Goal: Communication & Community: Answer question/provide support

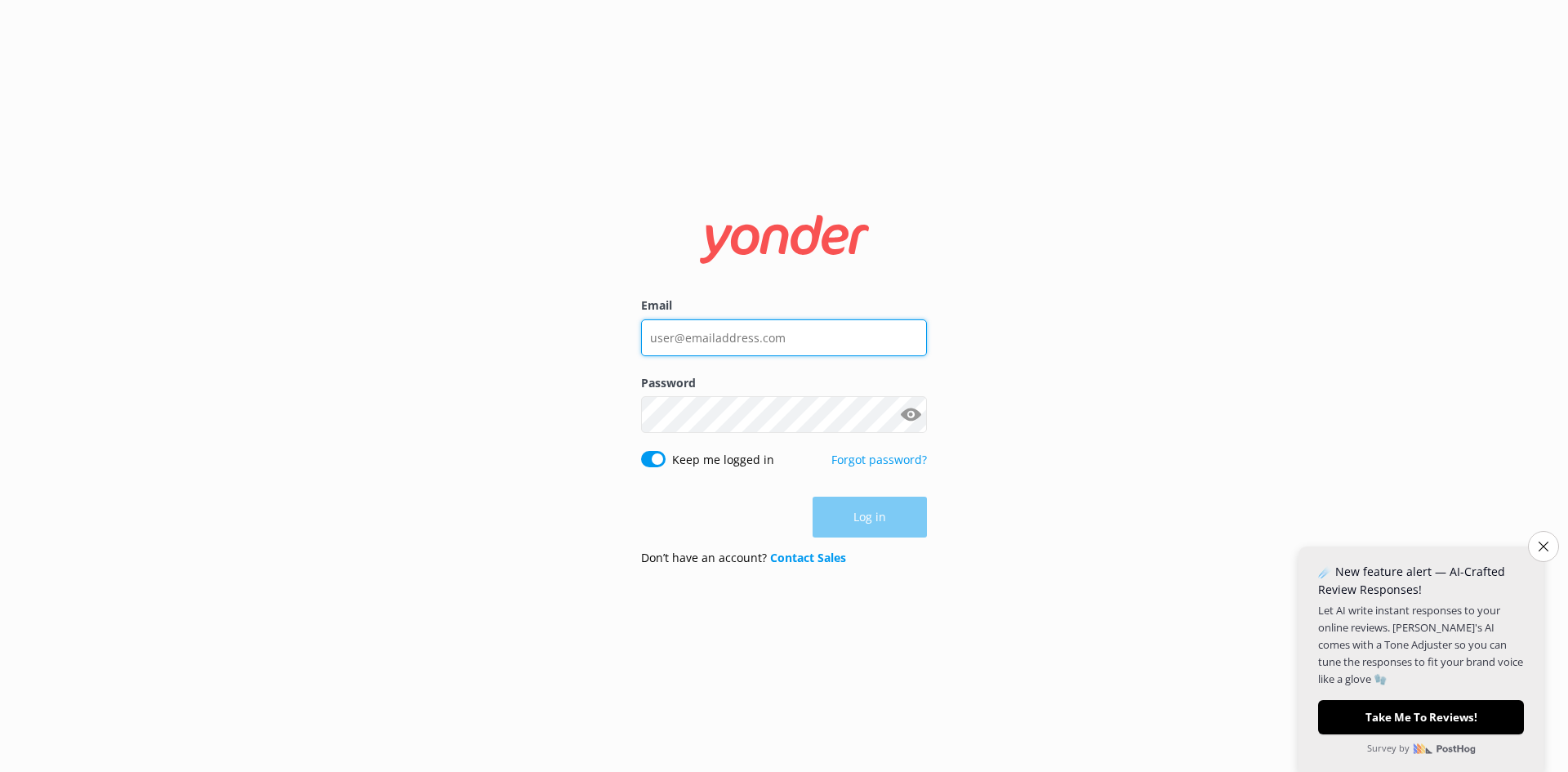
type input "[PERSON_NAME][EMAIL_ADDRESS][DOMAIN_NAME]"
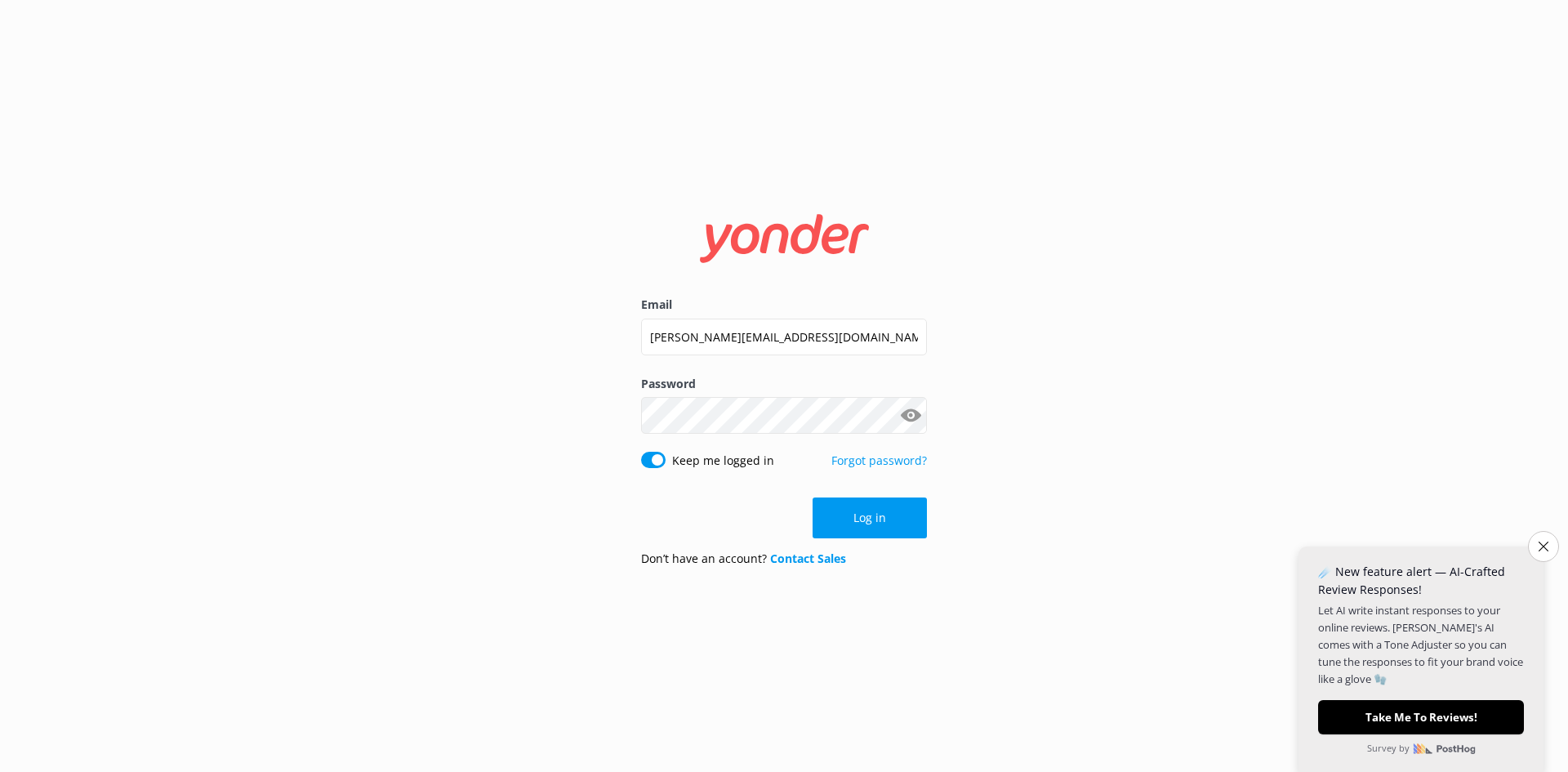
click at [864, 523] on div "Log in" at bounding box center [783, 518] width 286 height 41
click at [864, 523] on button "Log in" at bounding box center [870, 518] width 115 height 41
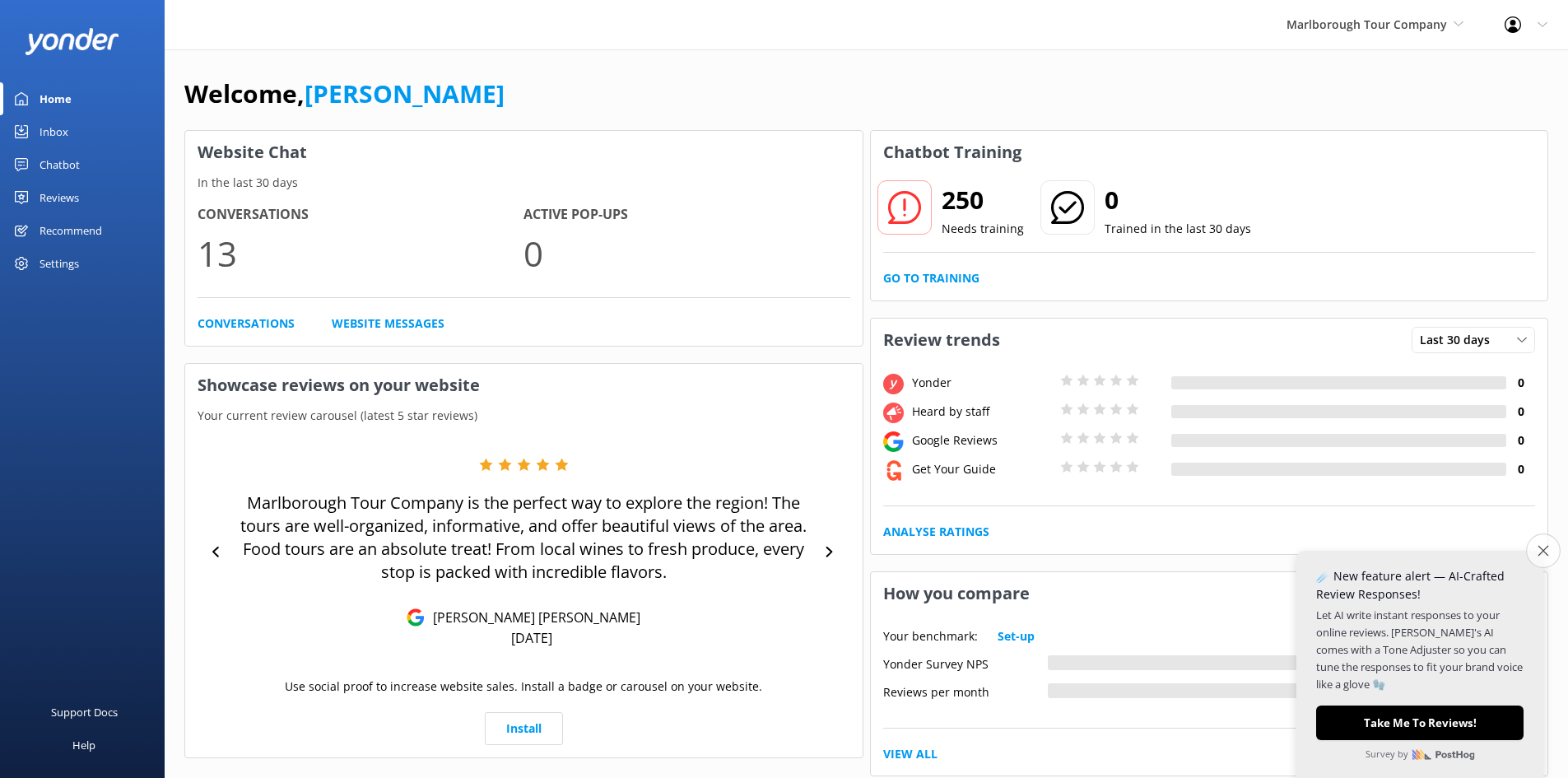
click at [1544, 550] on icon "Close survey" at bounding box center [1542, 550] width 11 height 11
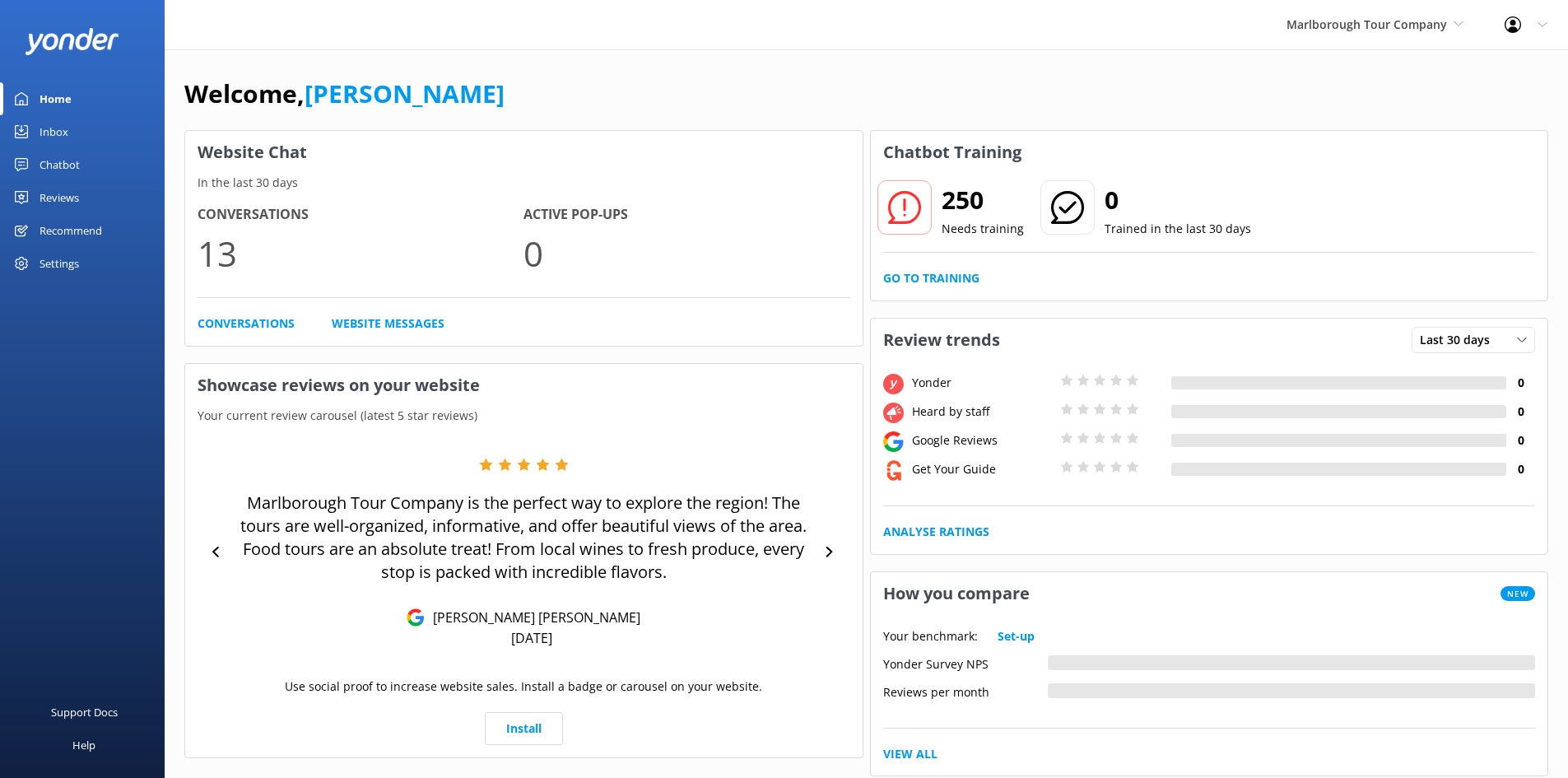
click at [52, 128] on div "Inbox" at bounding box center [54, 132] width 29 height 33
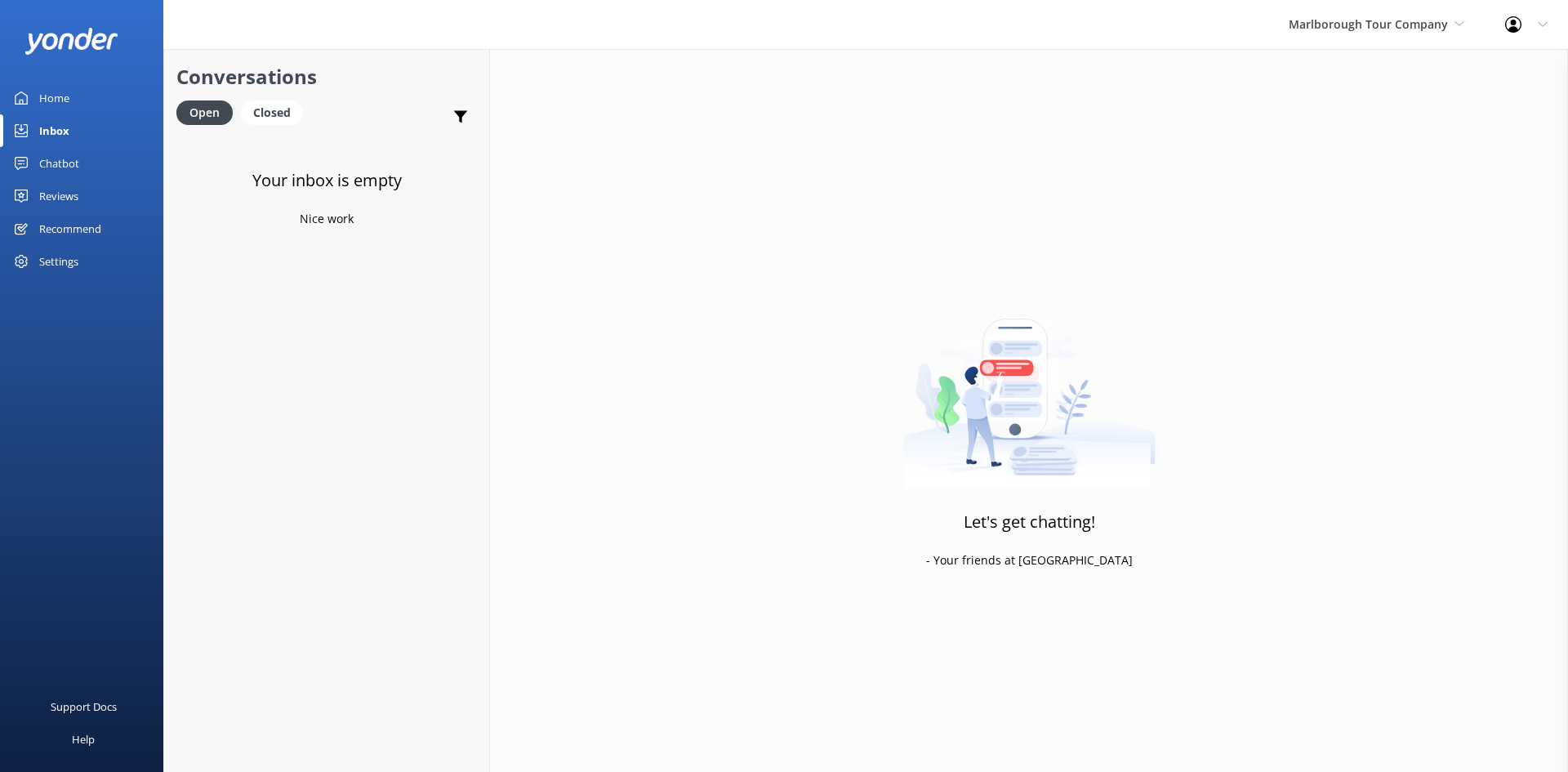
click at [1436, 37] on div "Marlborough Tour Company Cougar Line Water Taxi [GEOGRAPHIC_DATA] [GEOGRAPHIC_D…" at bounding box center [1377, 25] width 216 height 49
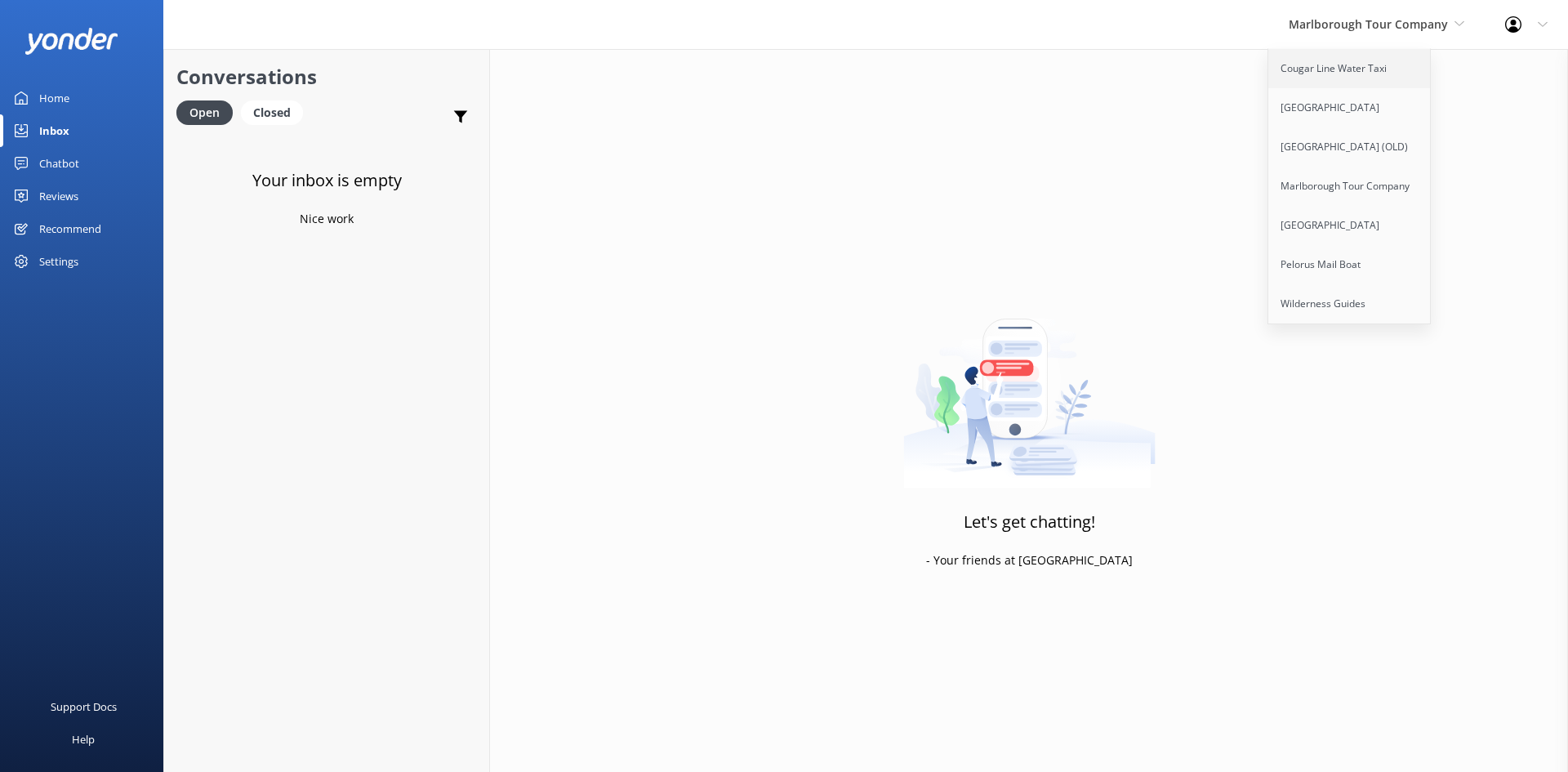
click at [1363, 65] on link "Cougar Line Water Taxi" at bounding box center [1350, 69] width 164 height 39
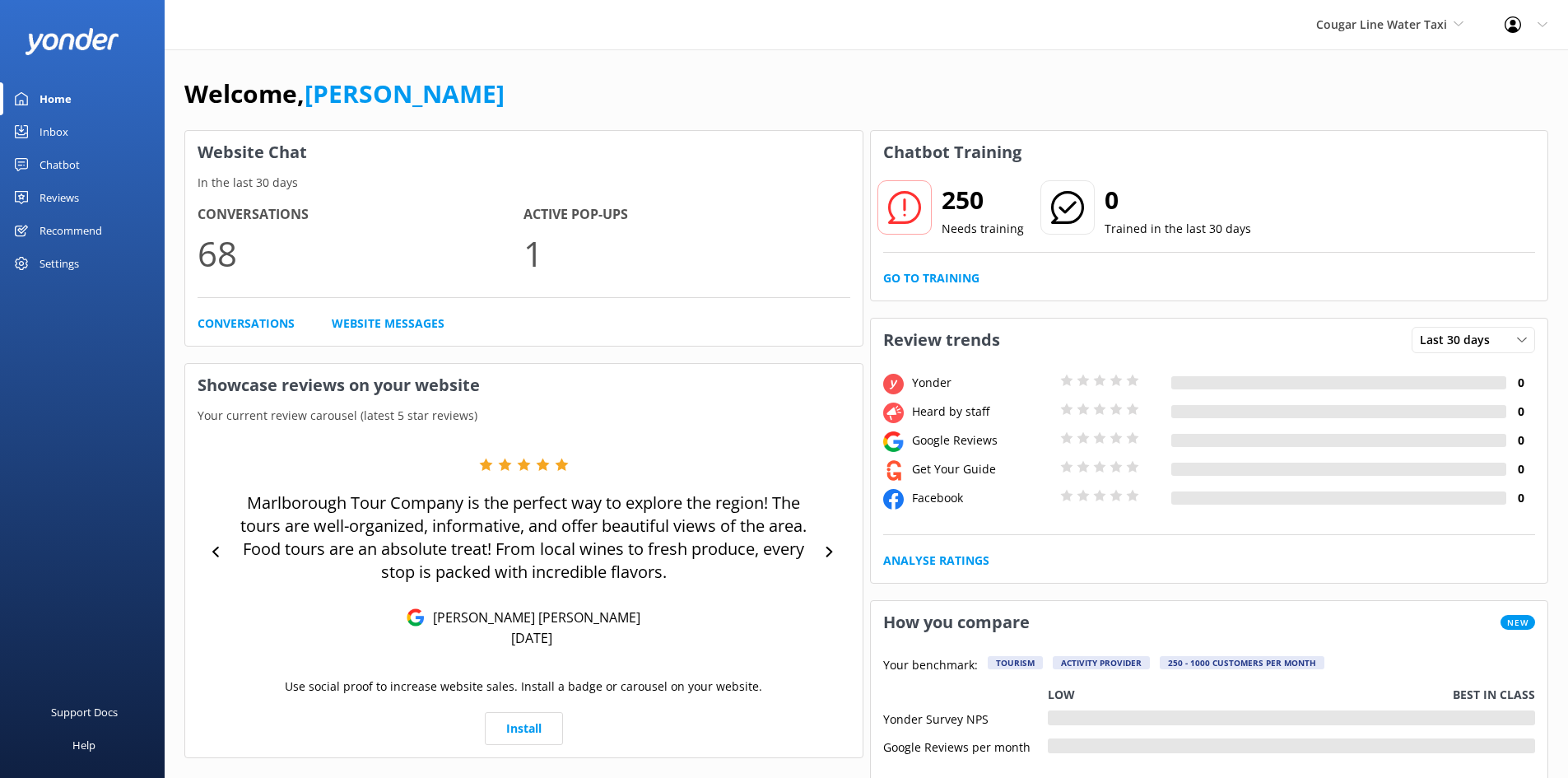
click at [74, 133] on link "Inbox" at bounding box center [82, 132] width 165 height 33
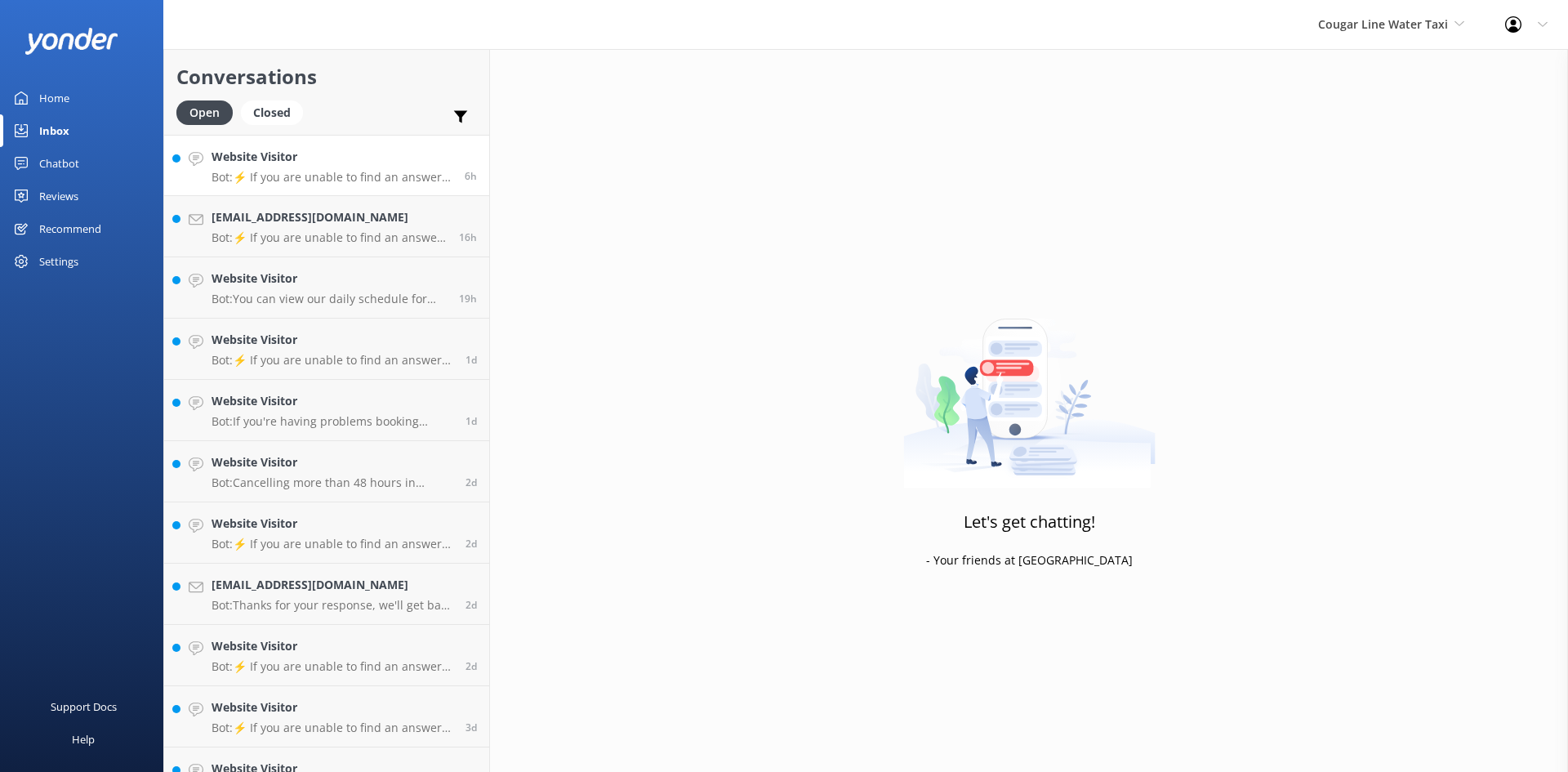
click at [377, 182] on p "Bot: ⚡ If you are unable to find an answer to your question online, please call…" at bounding box center [331, 178] width 241 height 15
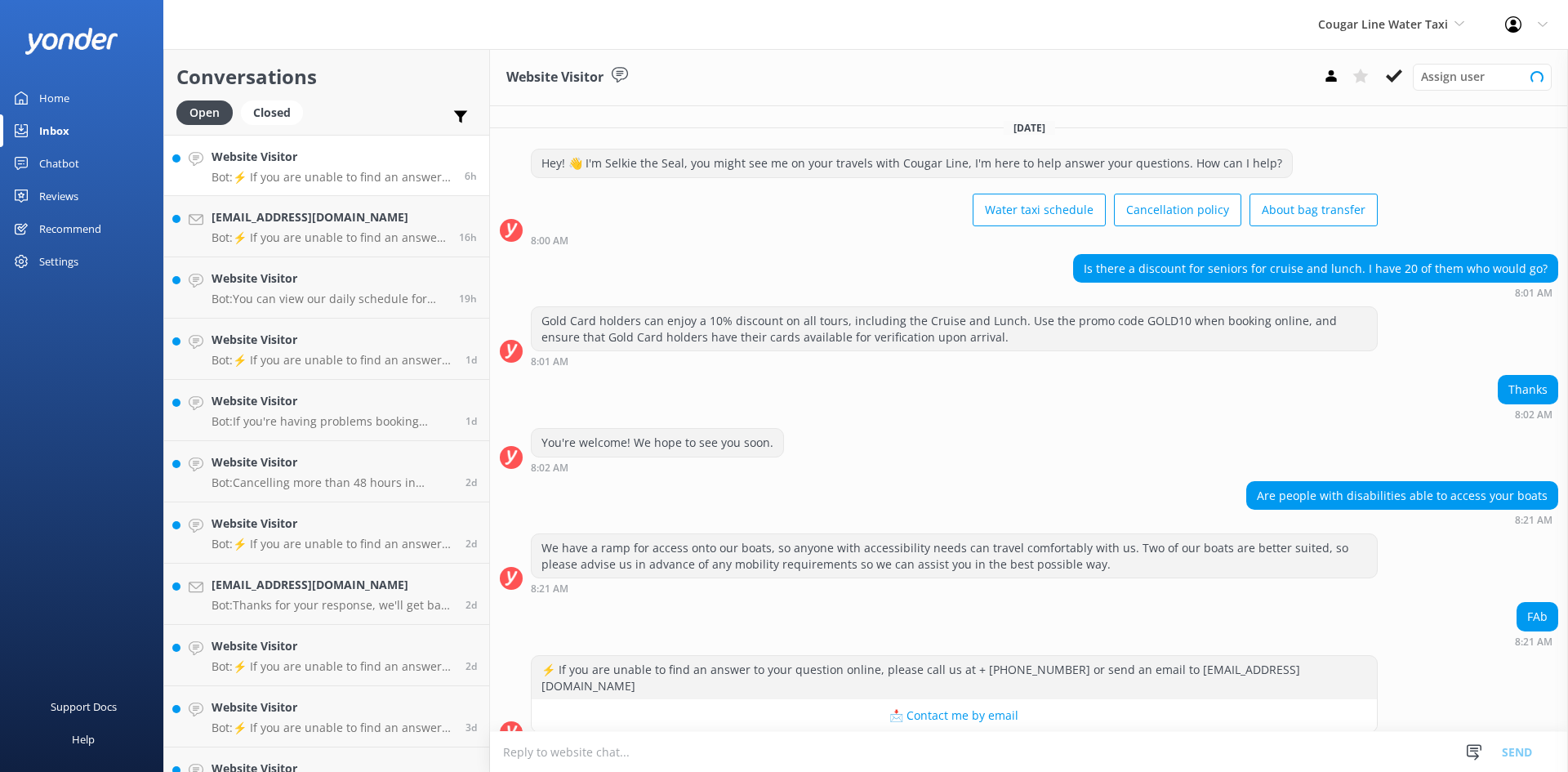
scroll to position [10, 0]
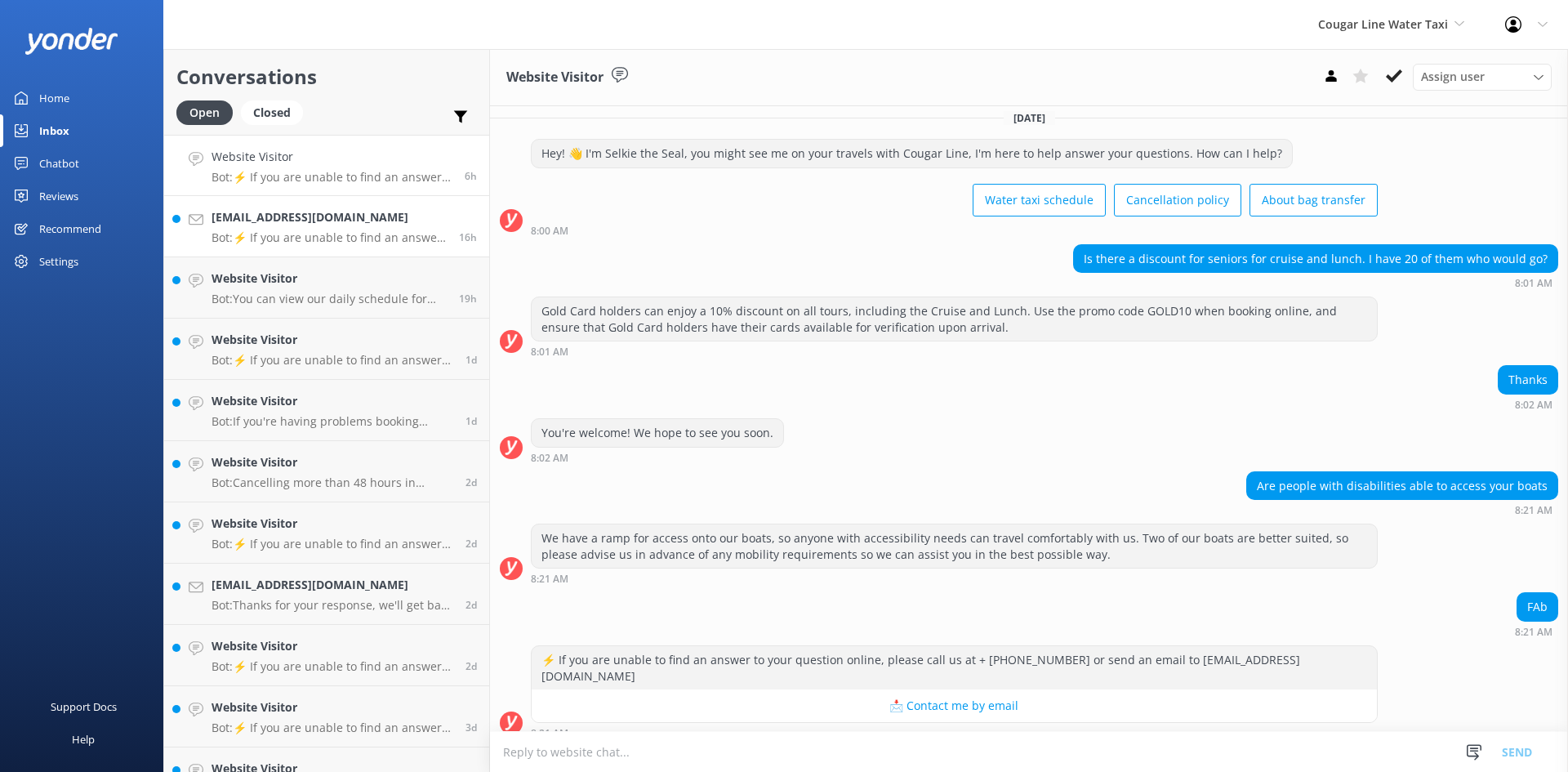
click at [337, 228] on div "[EMAIL_ADDRESS][DOMAIN_NAME] Bot: ⚡ If you are unable to find an answer to your…" at bounding box center [328, 226] width 235 height 36
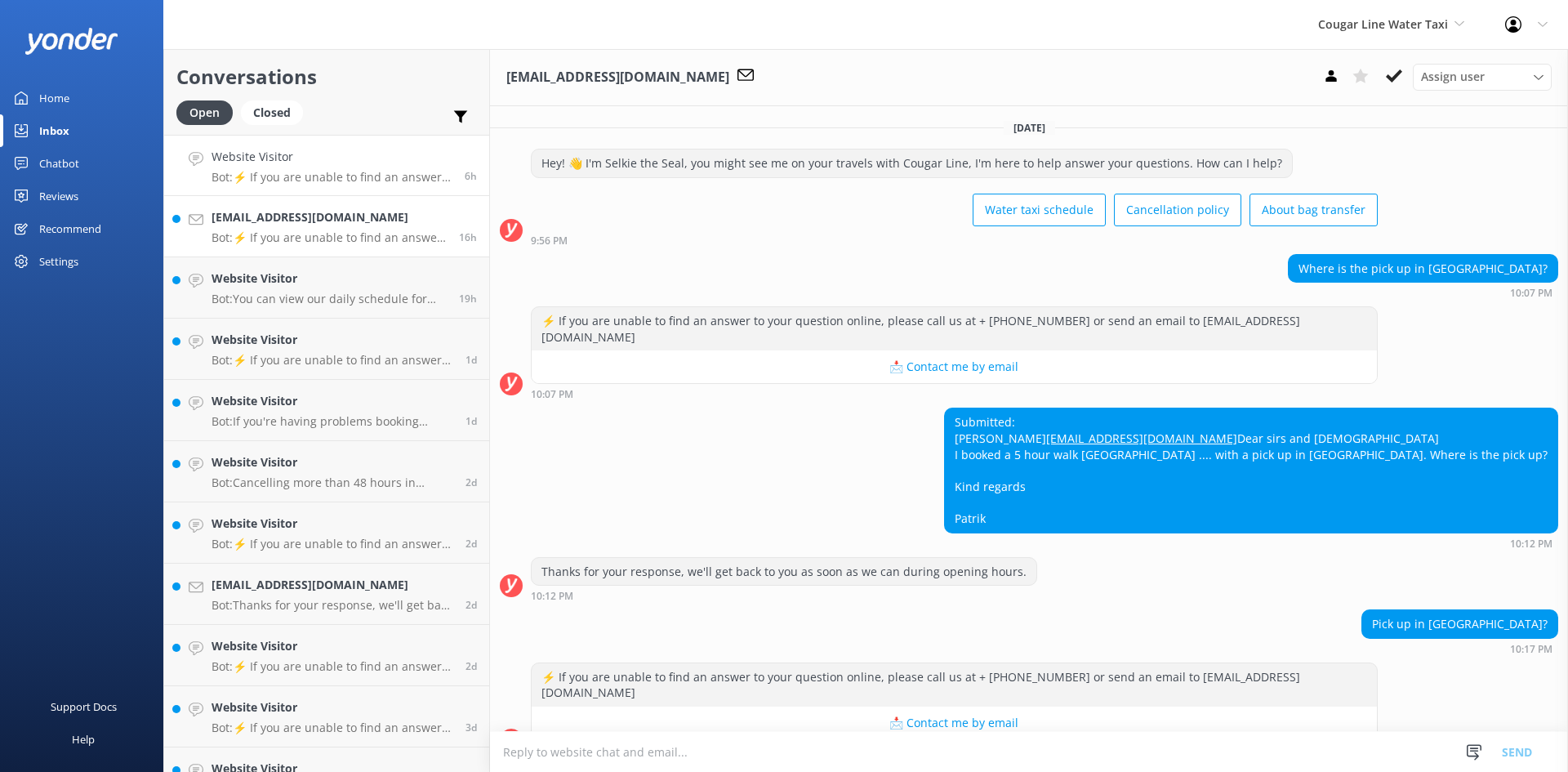
scroll to position [33, 0]
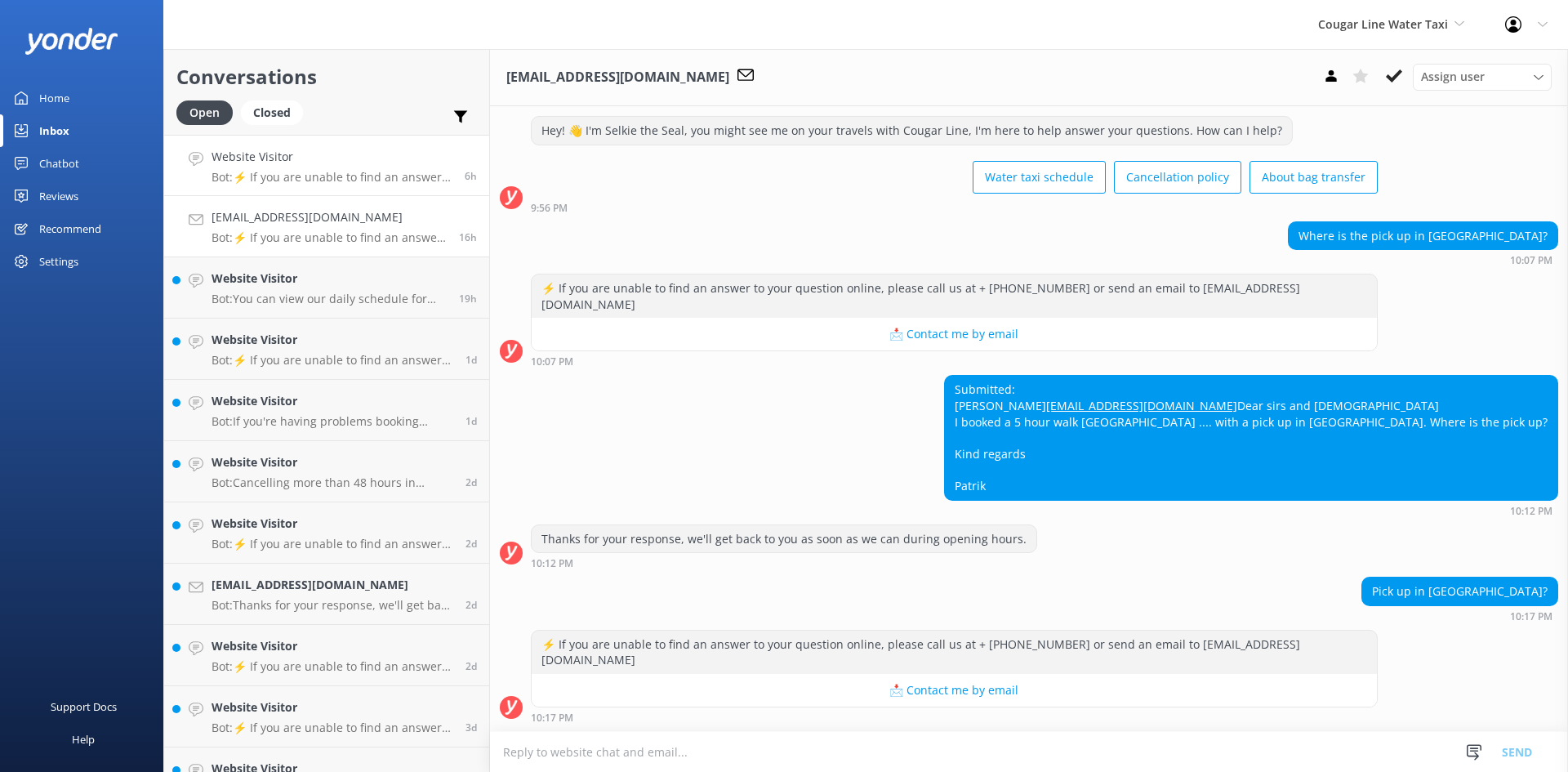
click at [341, 159] on h4 "Website Visitor" at bounding box center [331, 157] width 241 height 18
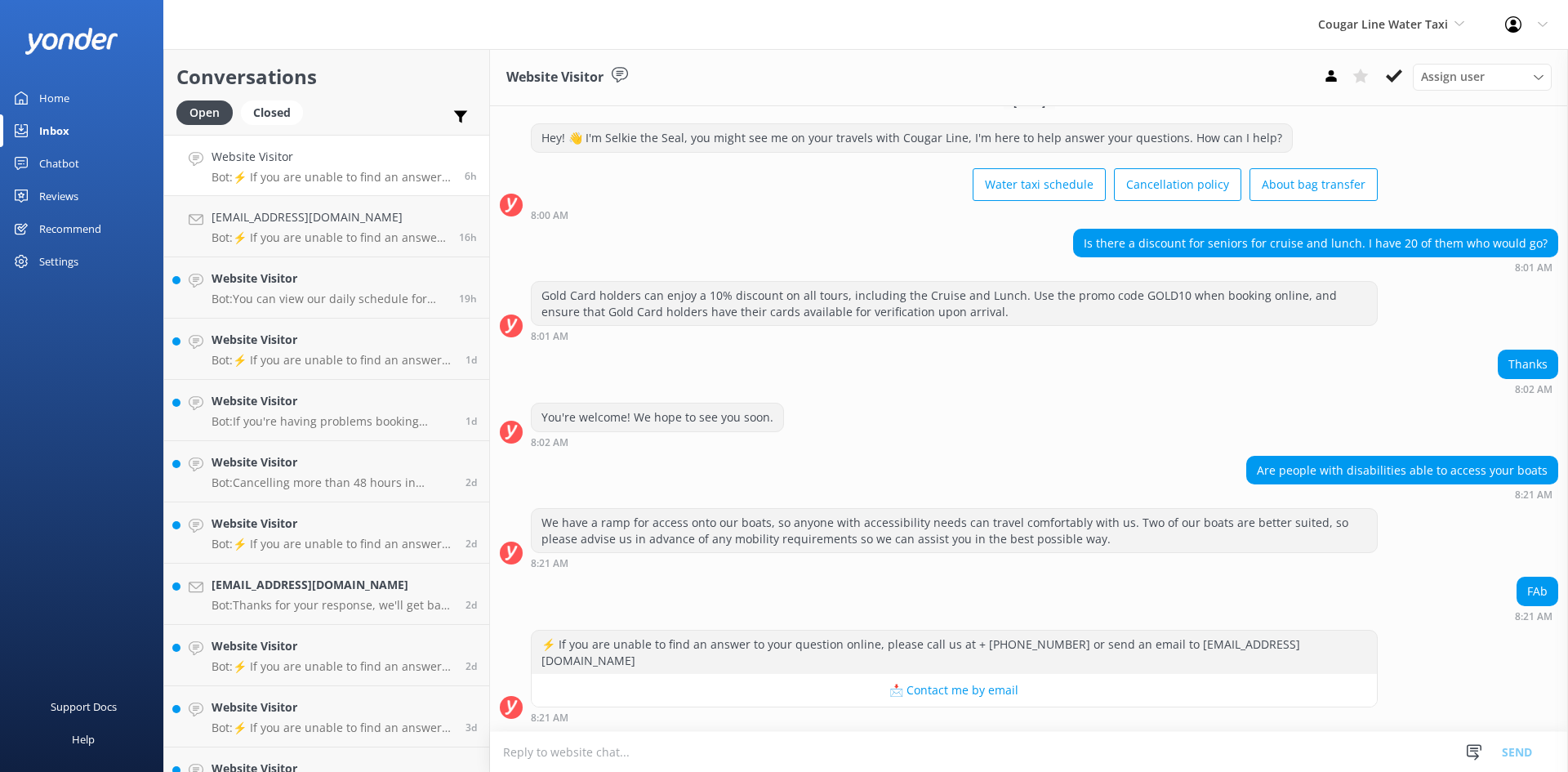
scroll to position [10, 0]
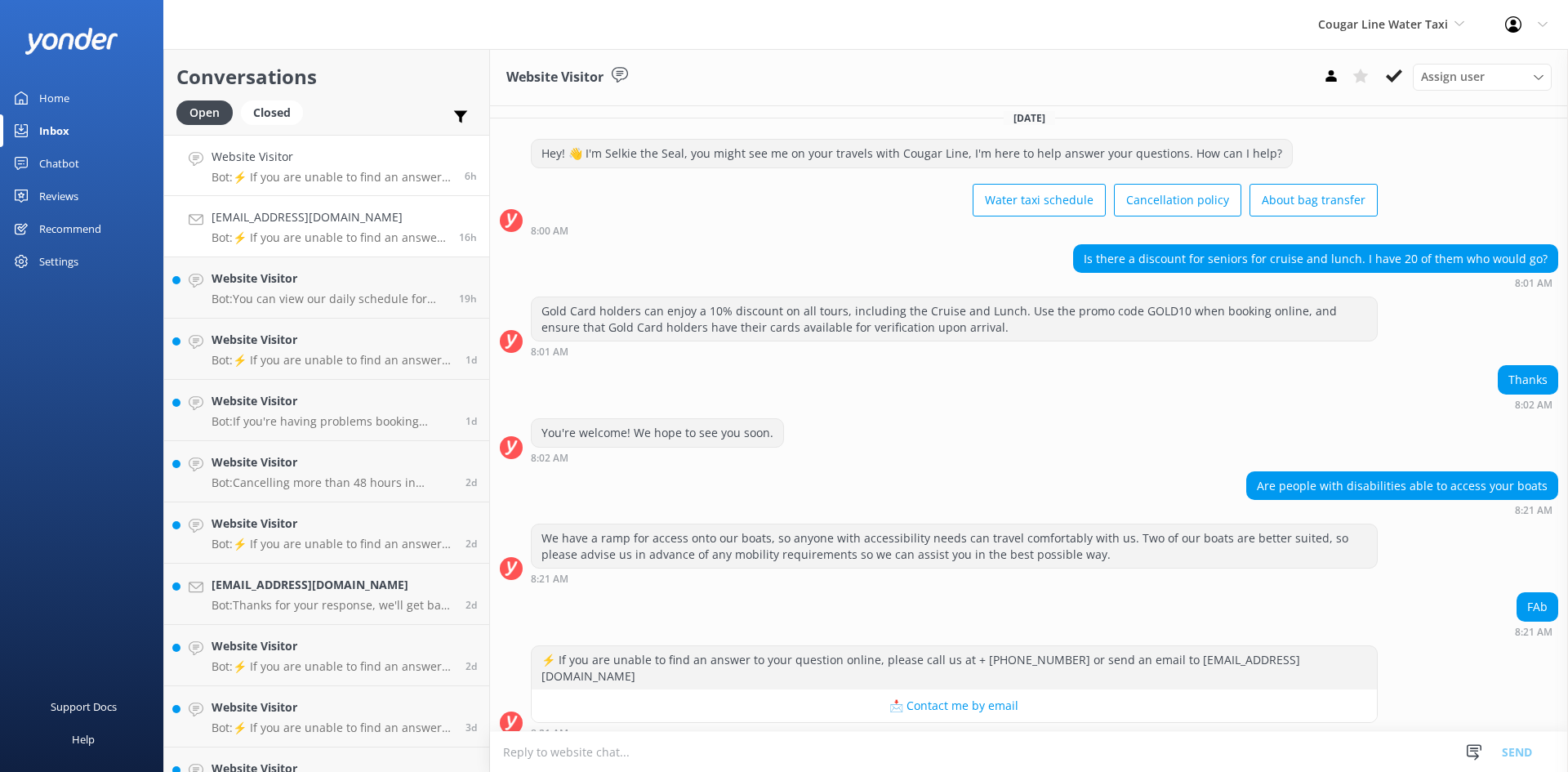
click at [347, 223] on h4 "[EMAIL_ADDRESS][DOMAIN_NAME]" at bounding box center [328, 217] width 235 height 18
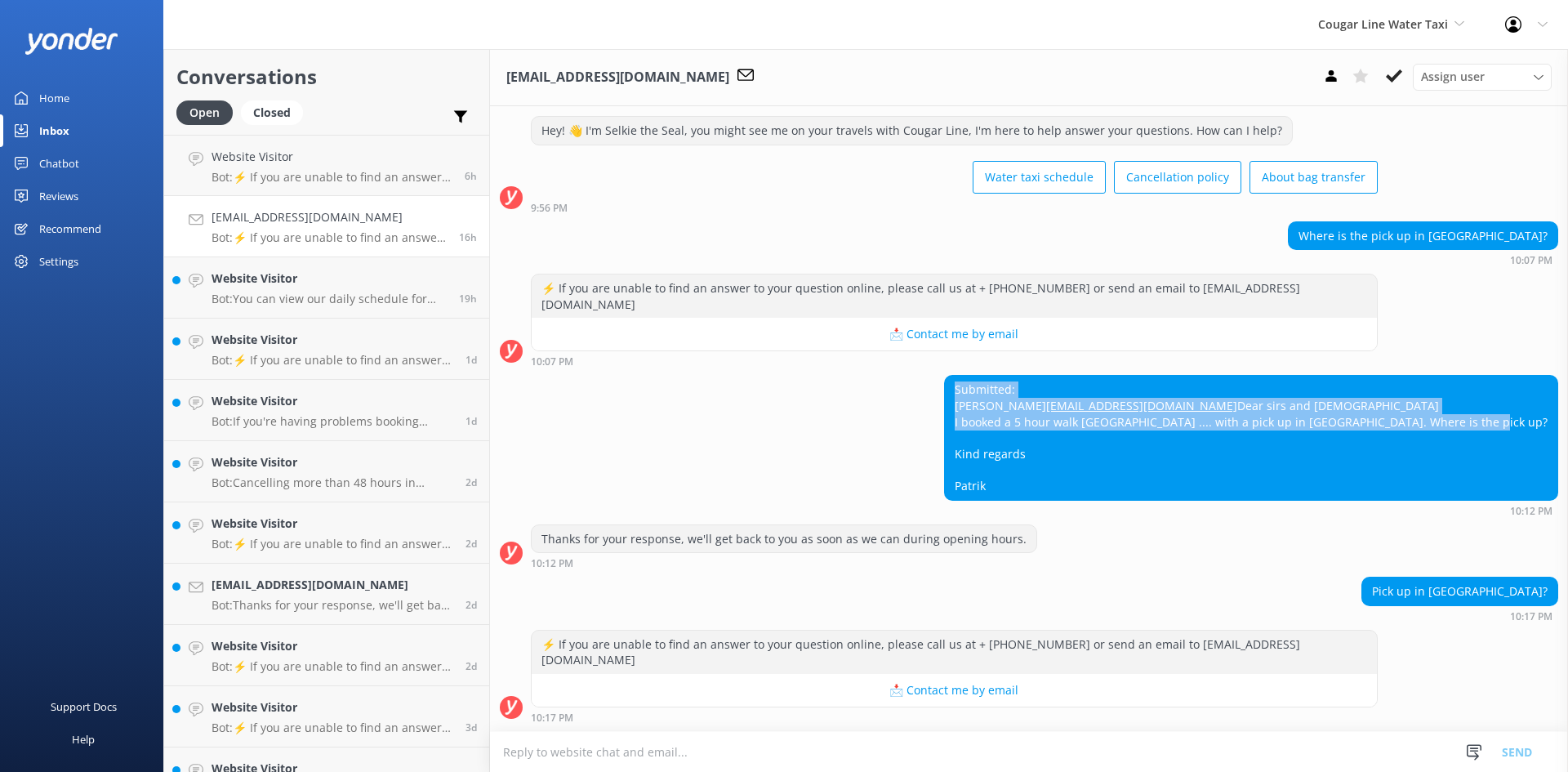
drag, startPoint x: 1097, startPoint y: 372, endPoint x: 1262, endPoint y: 517, distance: 219.7
click at [1262, 516] on div "Submitted: Haenggi [EMAIL_ADDRESS][DOMAIN_NAME] Dear sirs and [DEMOGRAPHIC_DATA…" at bounding box center [1250, 445] width 614 height 141
copy div "Submitted: Haenggi [EMAIL_ADDRESS][DOMAIN_NAME] Dear sirs and [DEMOGRAPHIC_DATA…"
click at [289, 283] on h4 "Website Visitor" at bounding box center [328, 278] width 235 height 18
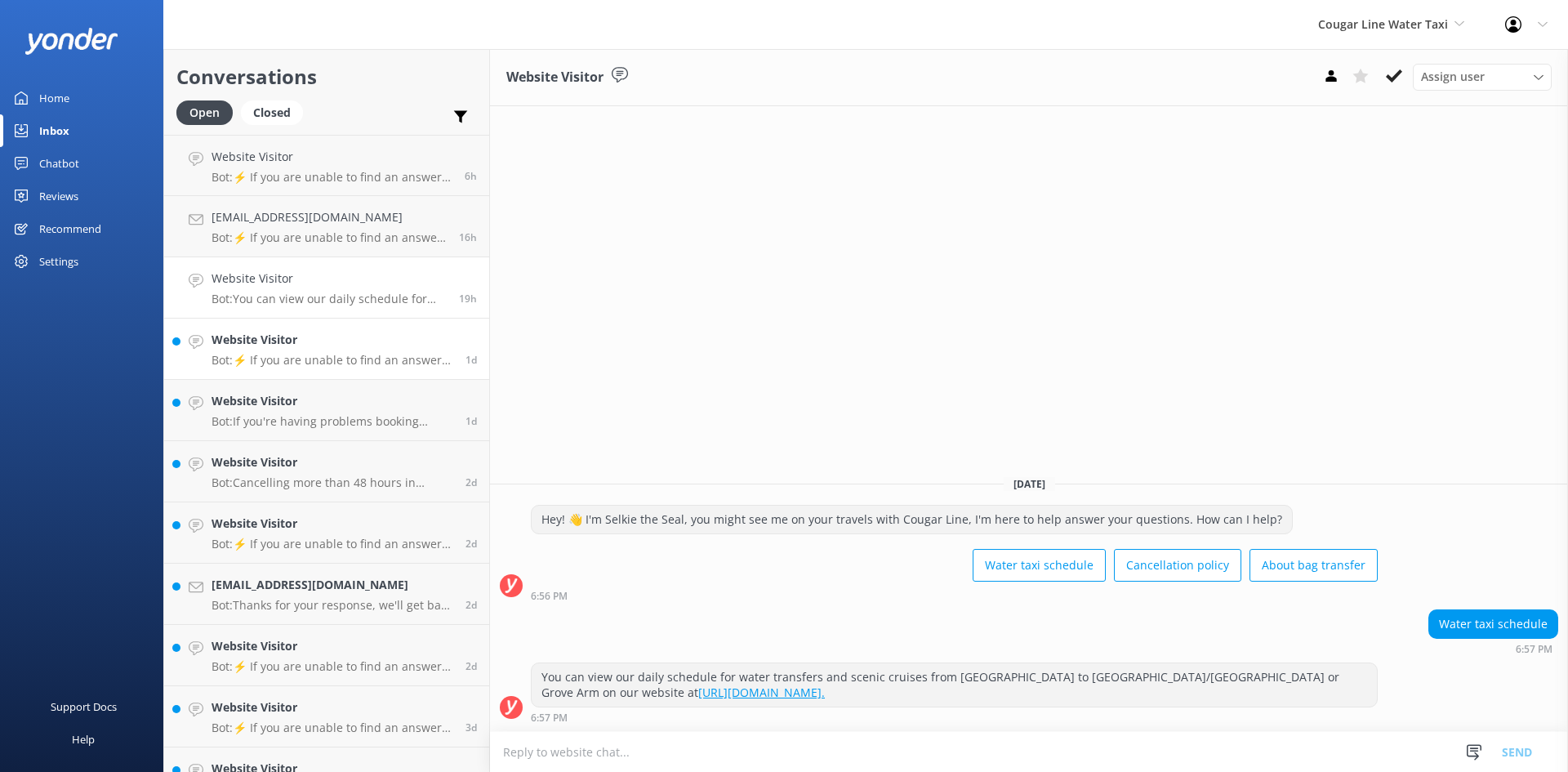
click at [293, 358] on p "Bot: ⚡ If you are unable to find an answer to your question online, please call…" at bounding box center [331, 360] width 241 height 15
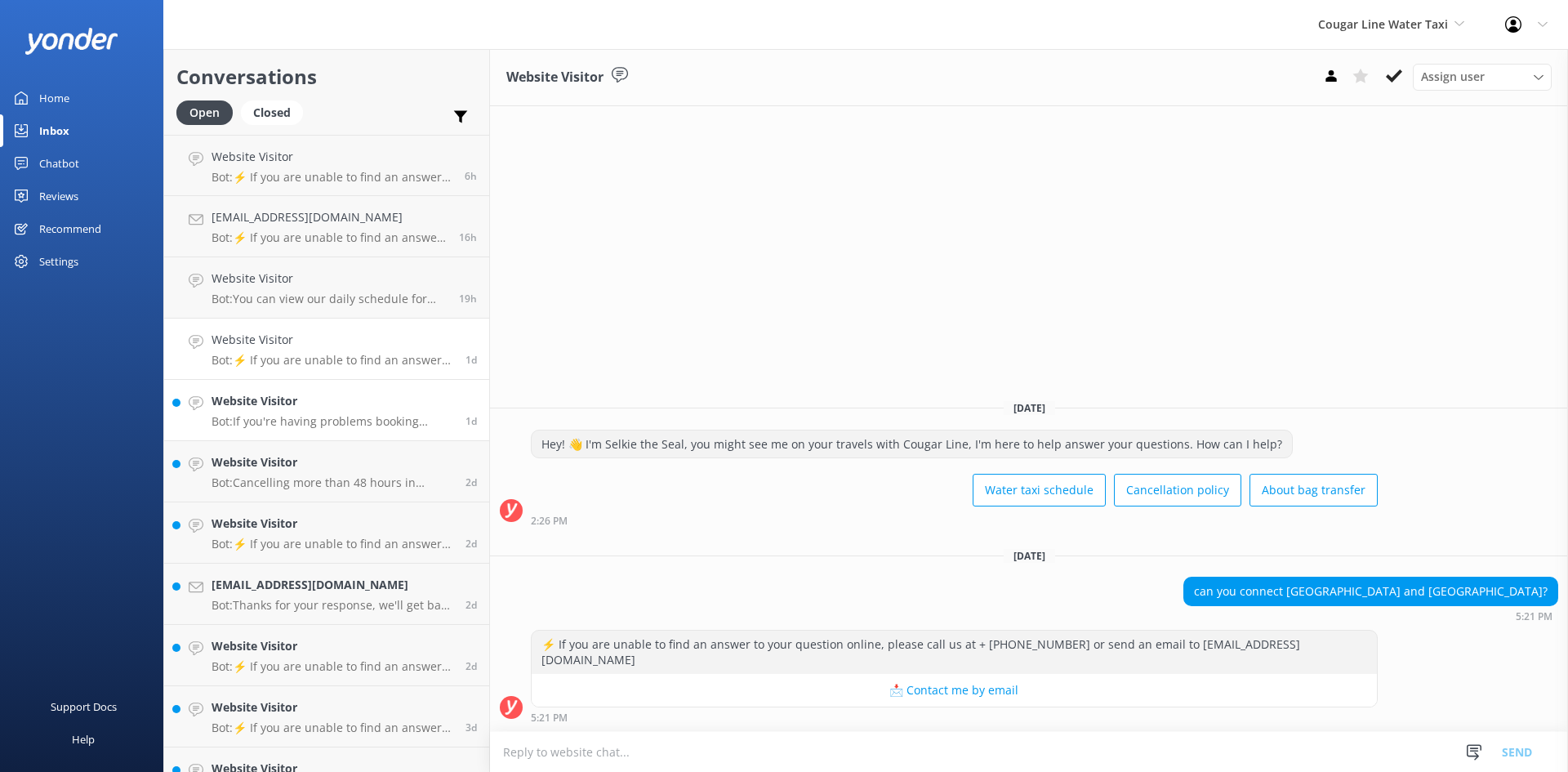
click at [311, 400] on h4 "Website Visitor" at bounding box center [331, 401] width 241 height 18
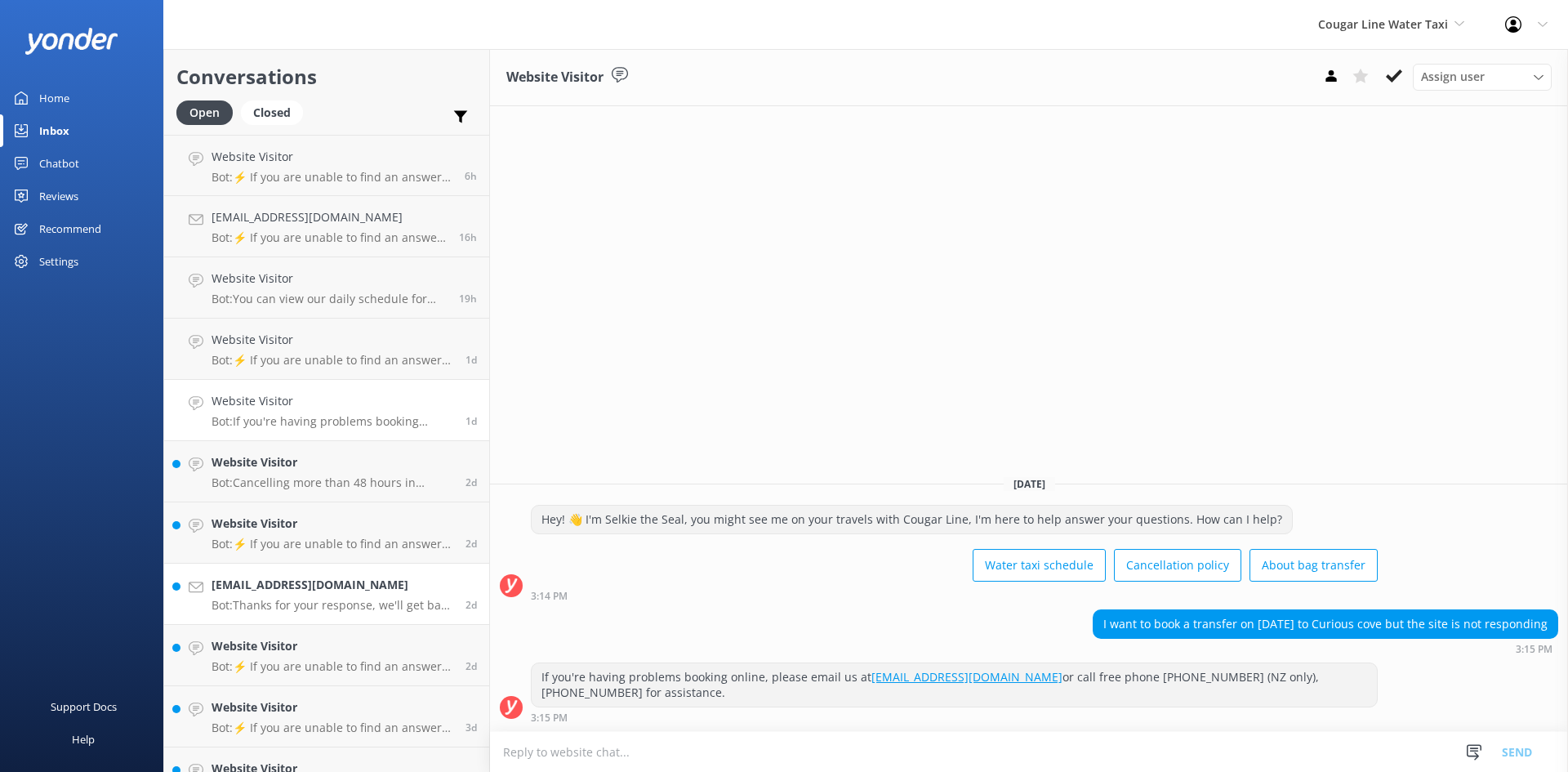
click at [354, 597] on div "[EMAIL_ADDRESS][DOMAIN_NAME] Bot: Thanks for your response, we'll get back to y…" at bounding box center [331, 594] width 241 height 36
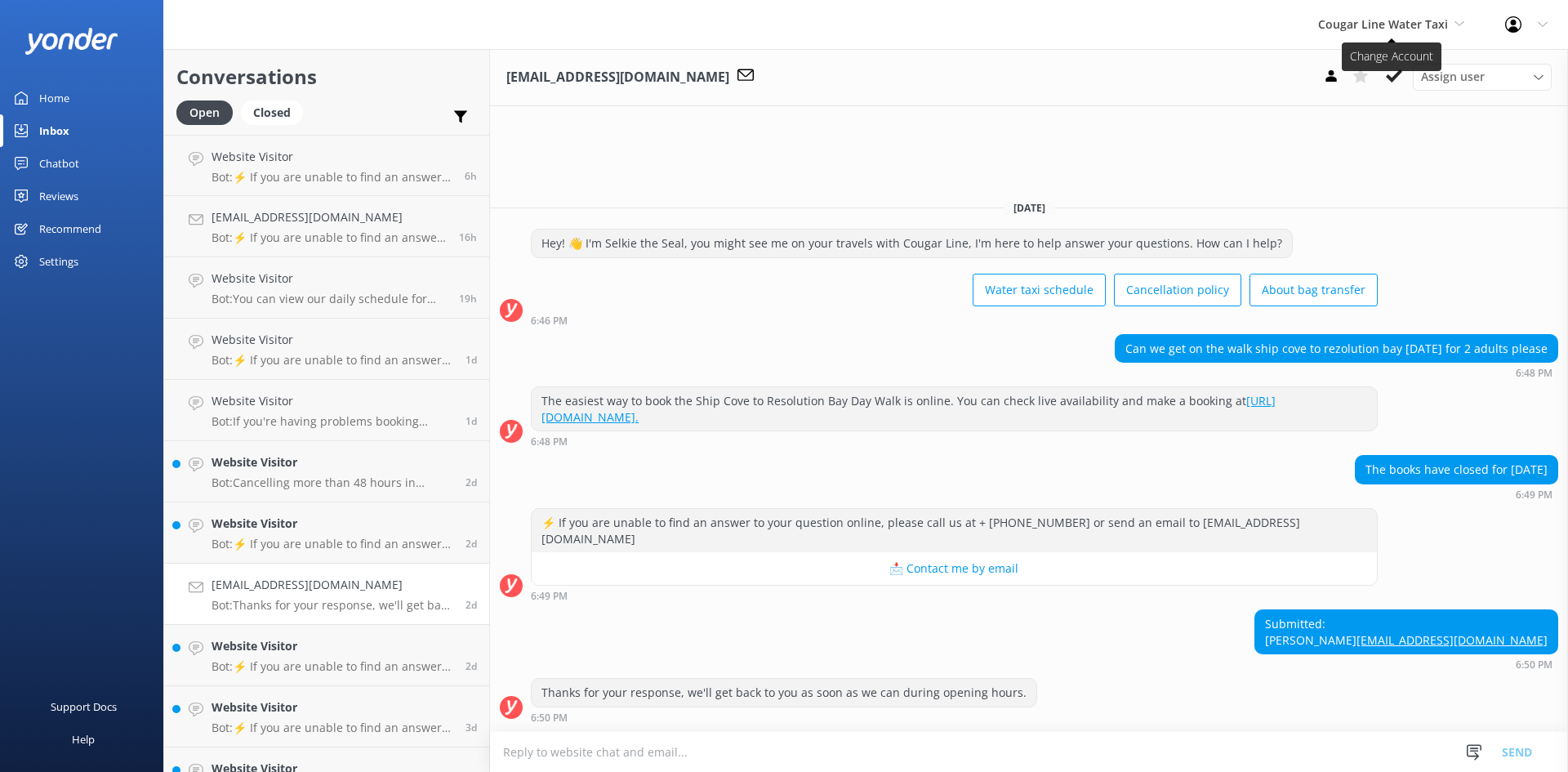
click at [1442, 26] on span "Cougar Line Water Taxi" at bounding box center [1382, 24] width 130 height 16
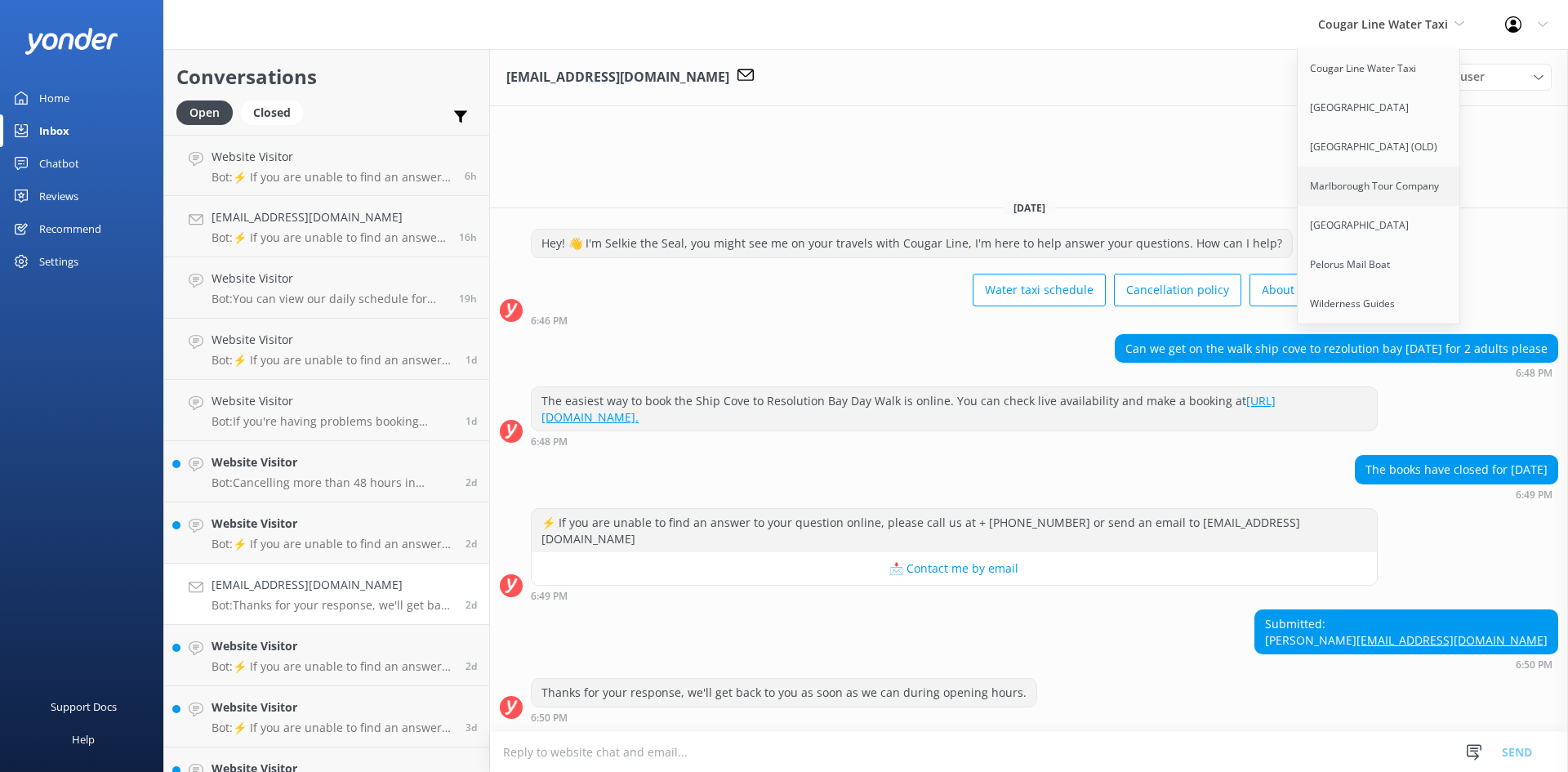
click at [1363, 185] on link "Marlborough Tour Company" at bounding box center [1380, 187] width 164 height 39
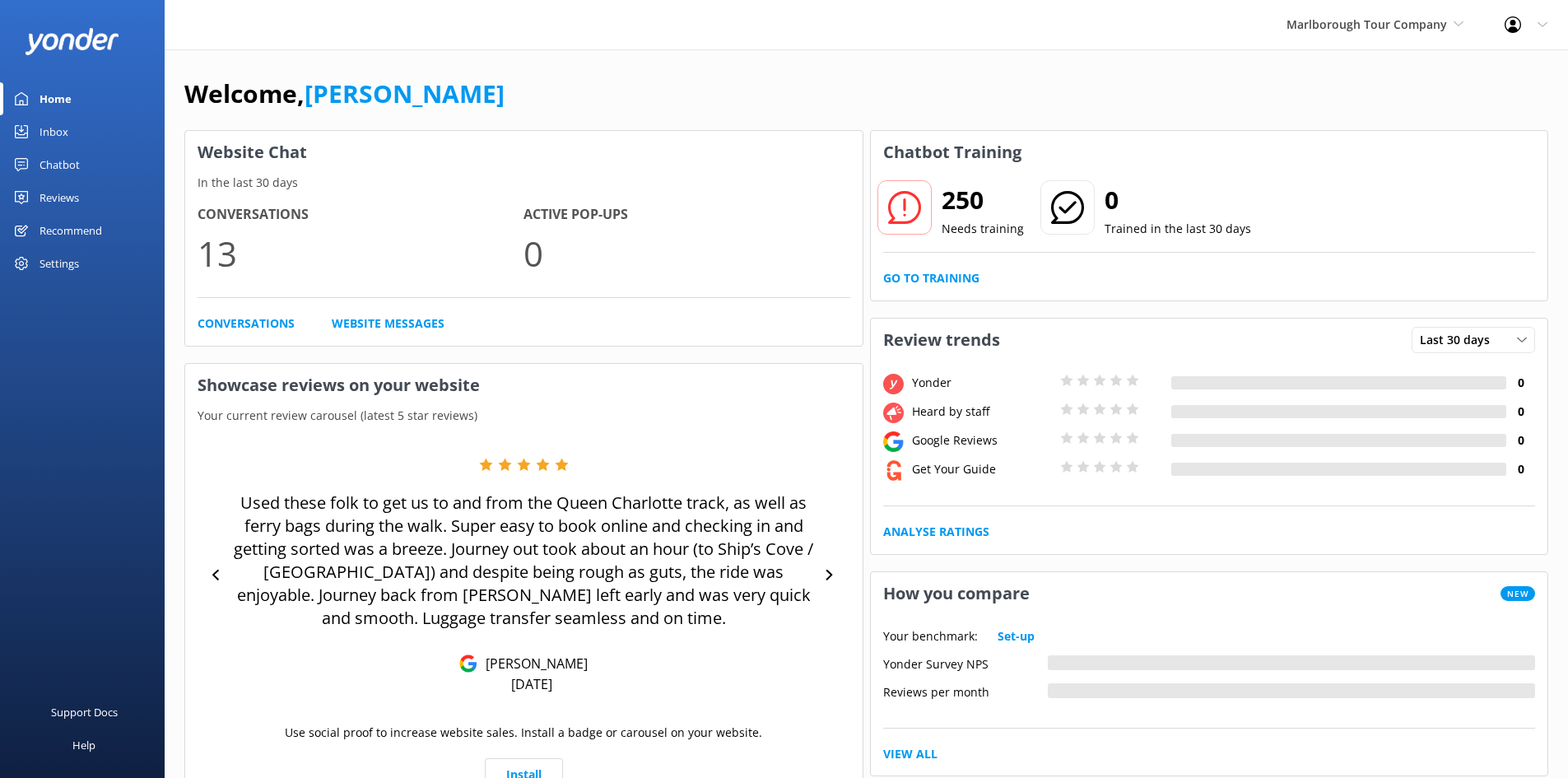
click at [70, 133] on link "Inbox" at bounding box center [82, 132] width 165 height 33
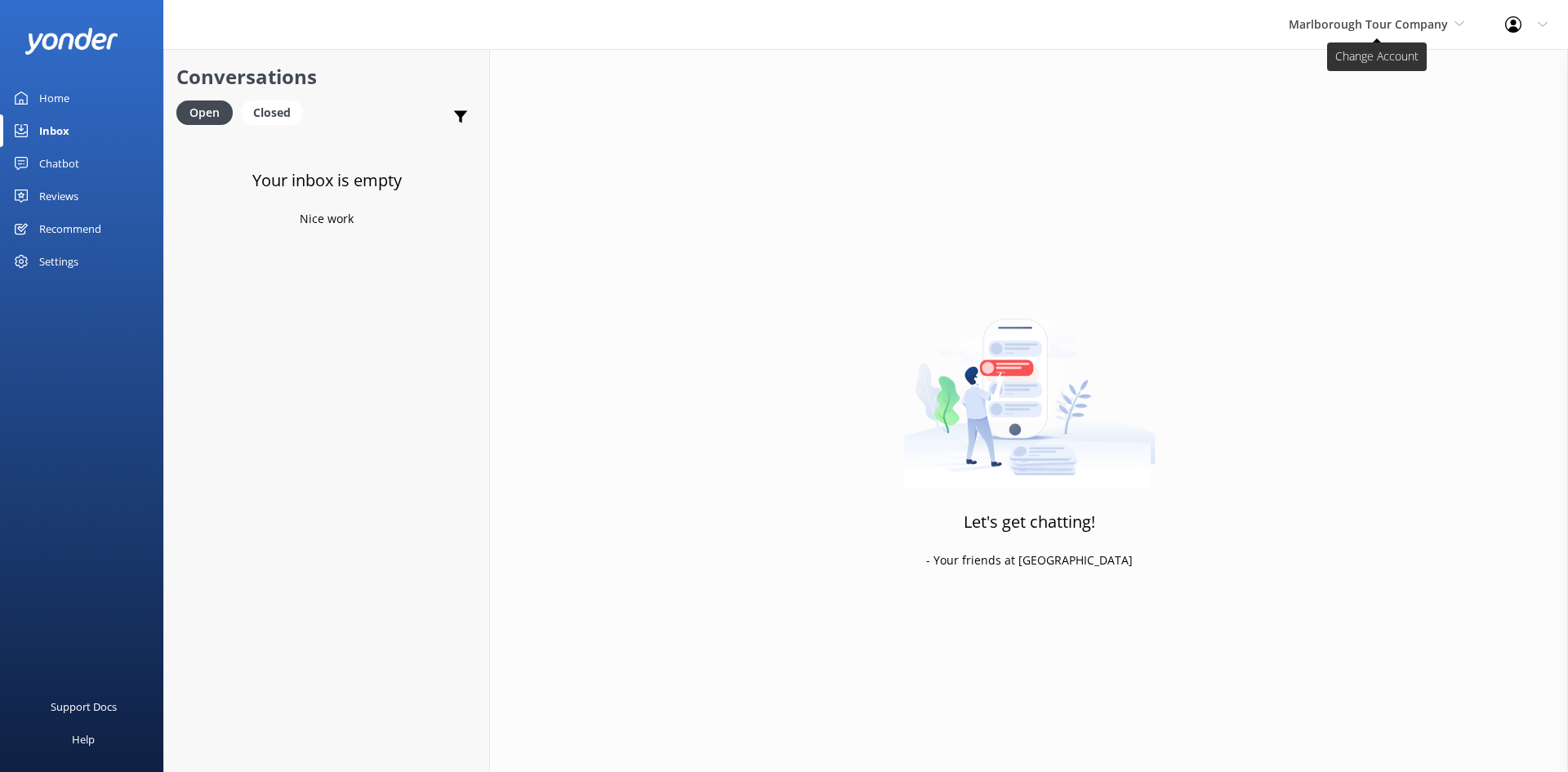
click at [1411, 32] on span "Marlborough Tour Company" at bounding box center [1377, 25] width 176 height 18
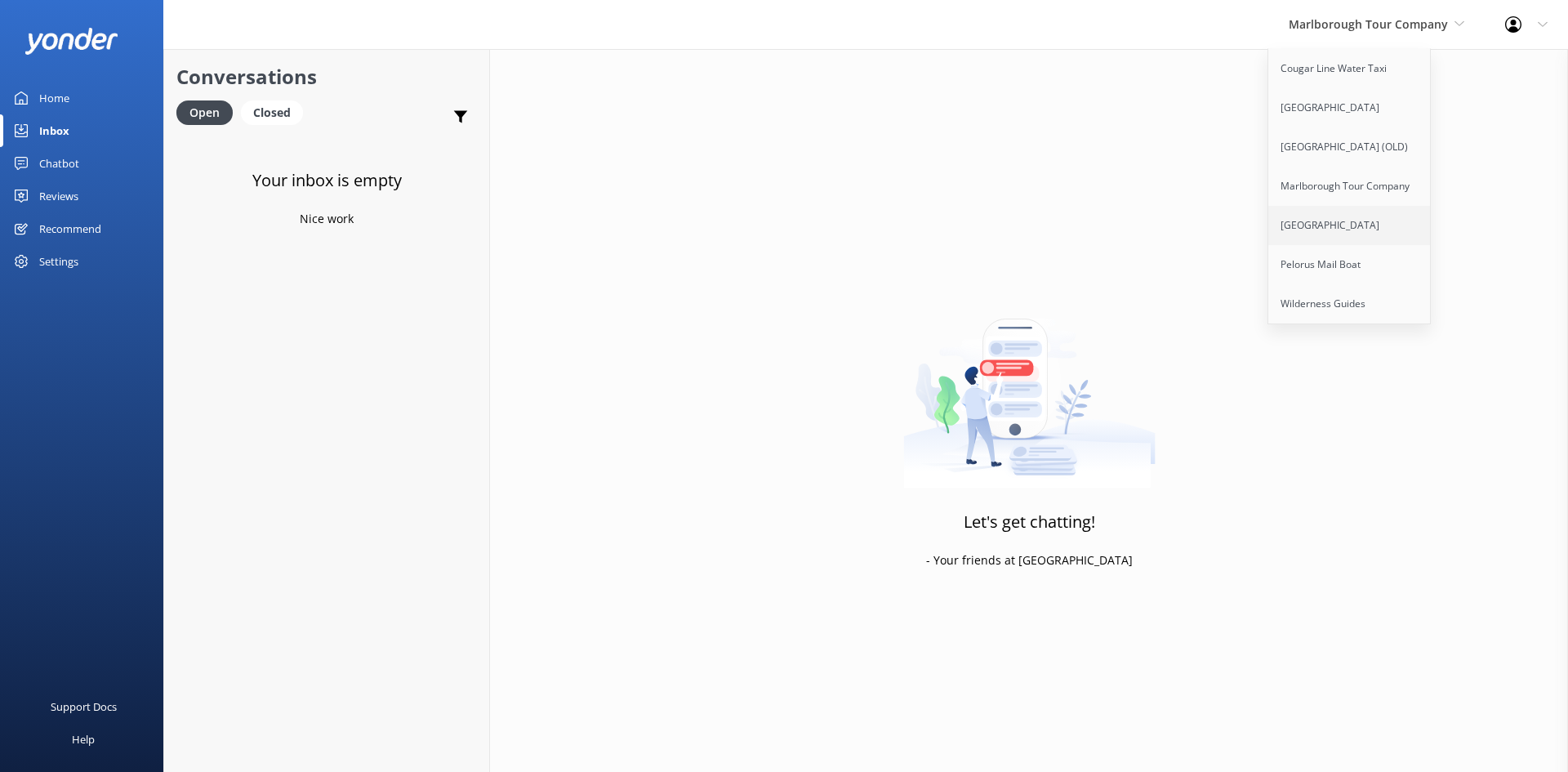
click at [1336, 223] on link "[GEOGRAPHIC_DATA]" at bounding box center [1350, 225] width 164 height 39
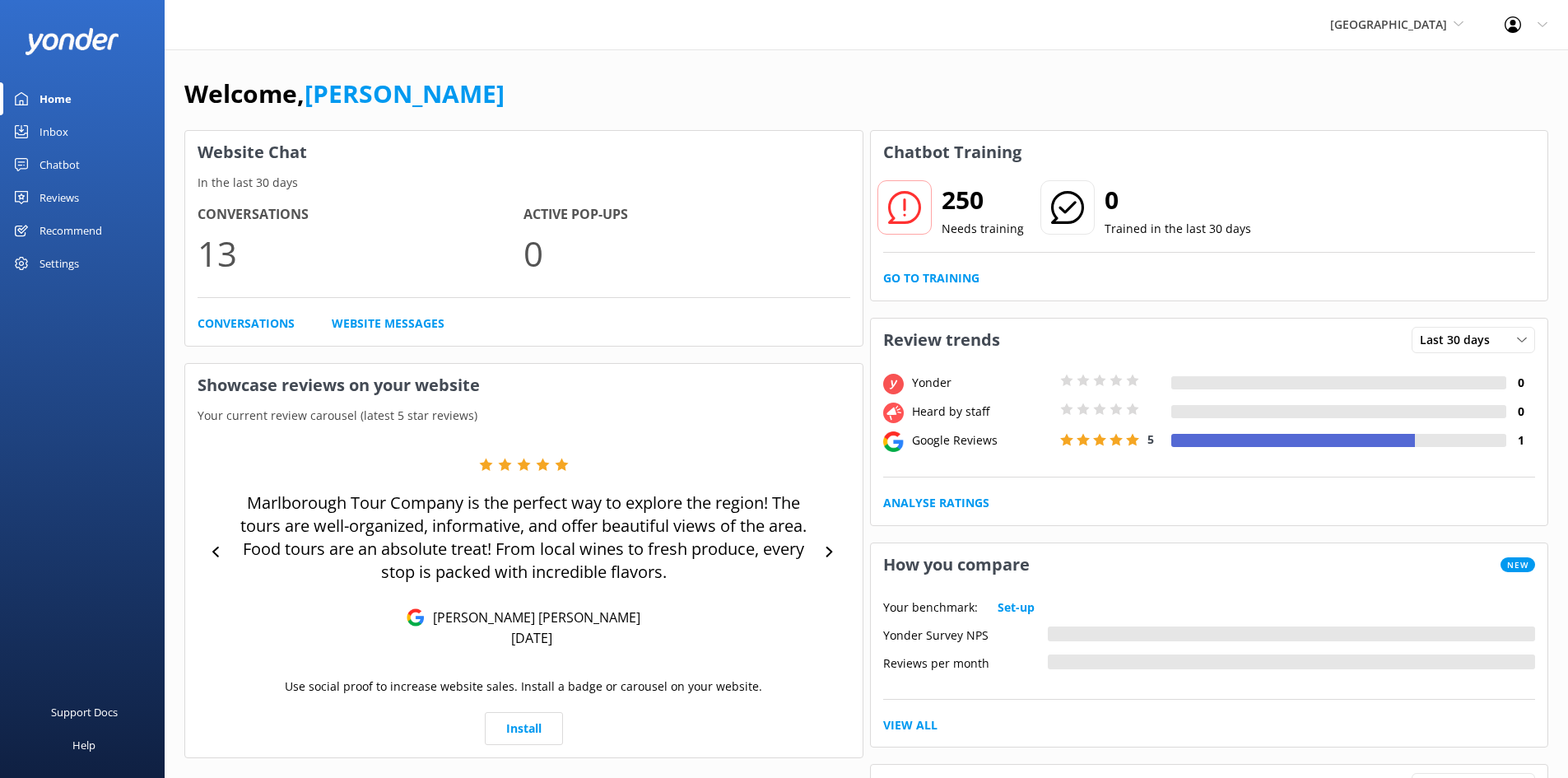
click at [65, 111] on div "Home" at bounding box center [55, 99] width 32 height 33
click at [67, 127] on div "Inbox" at bounding box center [54, 132] width 29 height 33
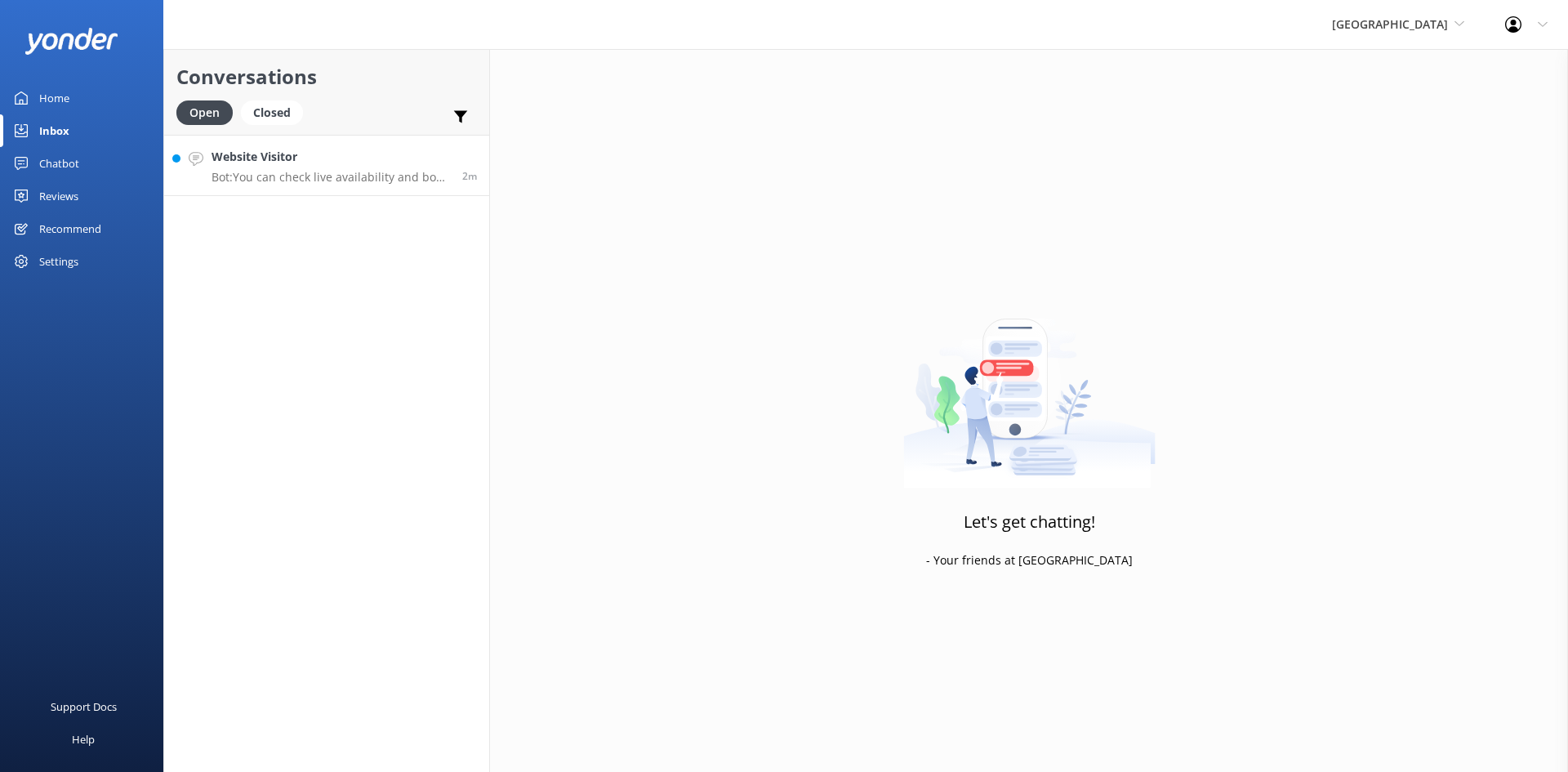
click at [353, 175] on p "Bot: You can check live availability and book your stay directly on our website…" at bounding box center [330, 178] width 238 height 15
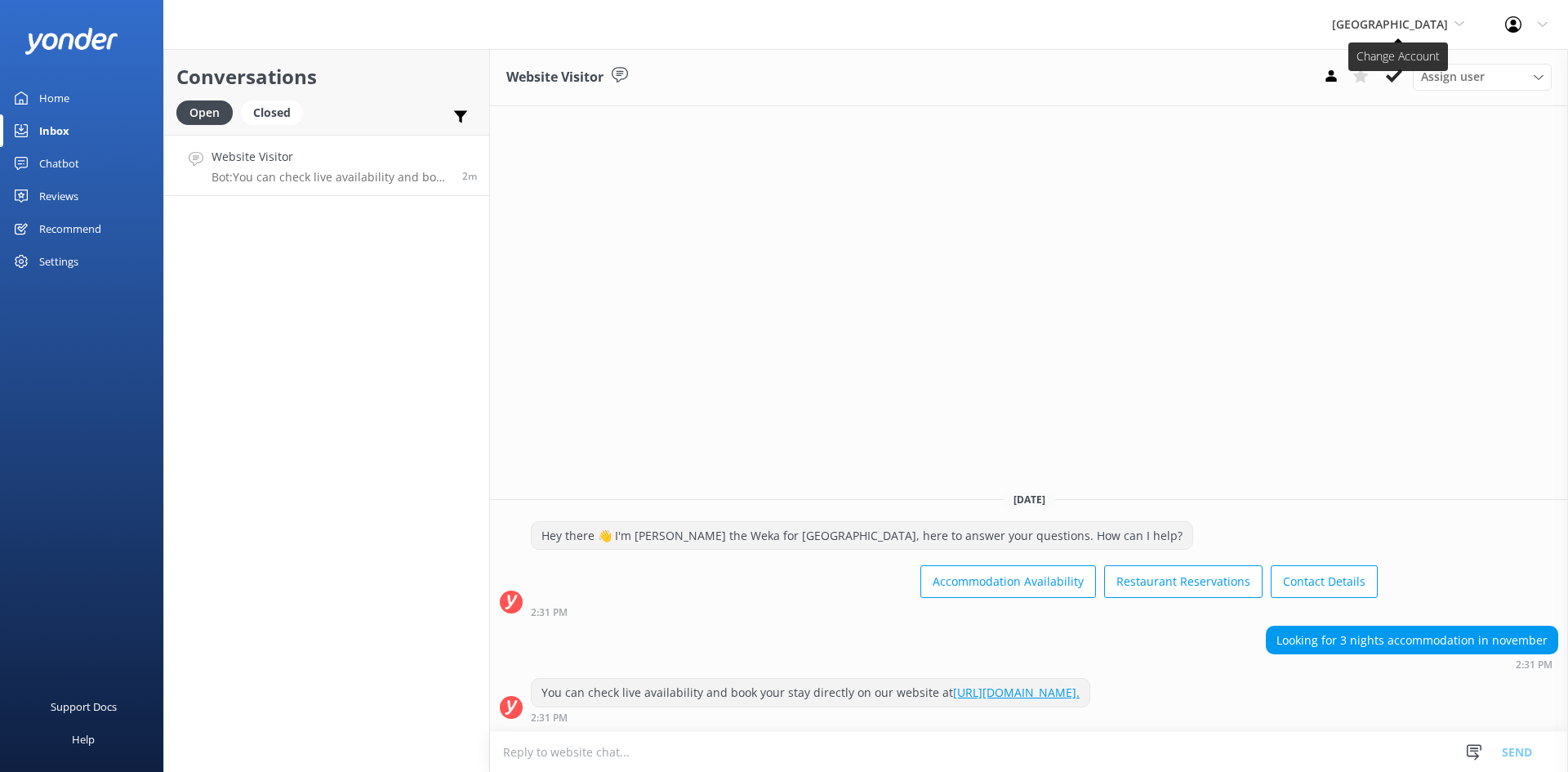
click at [1458, 25] on icon at bounding box center [1459, 24] width 10 height 10
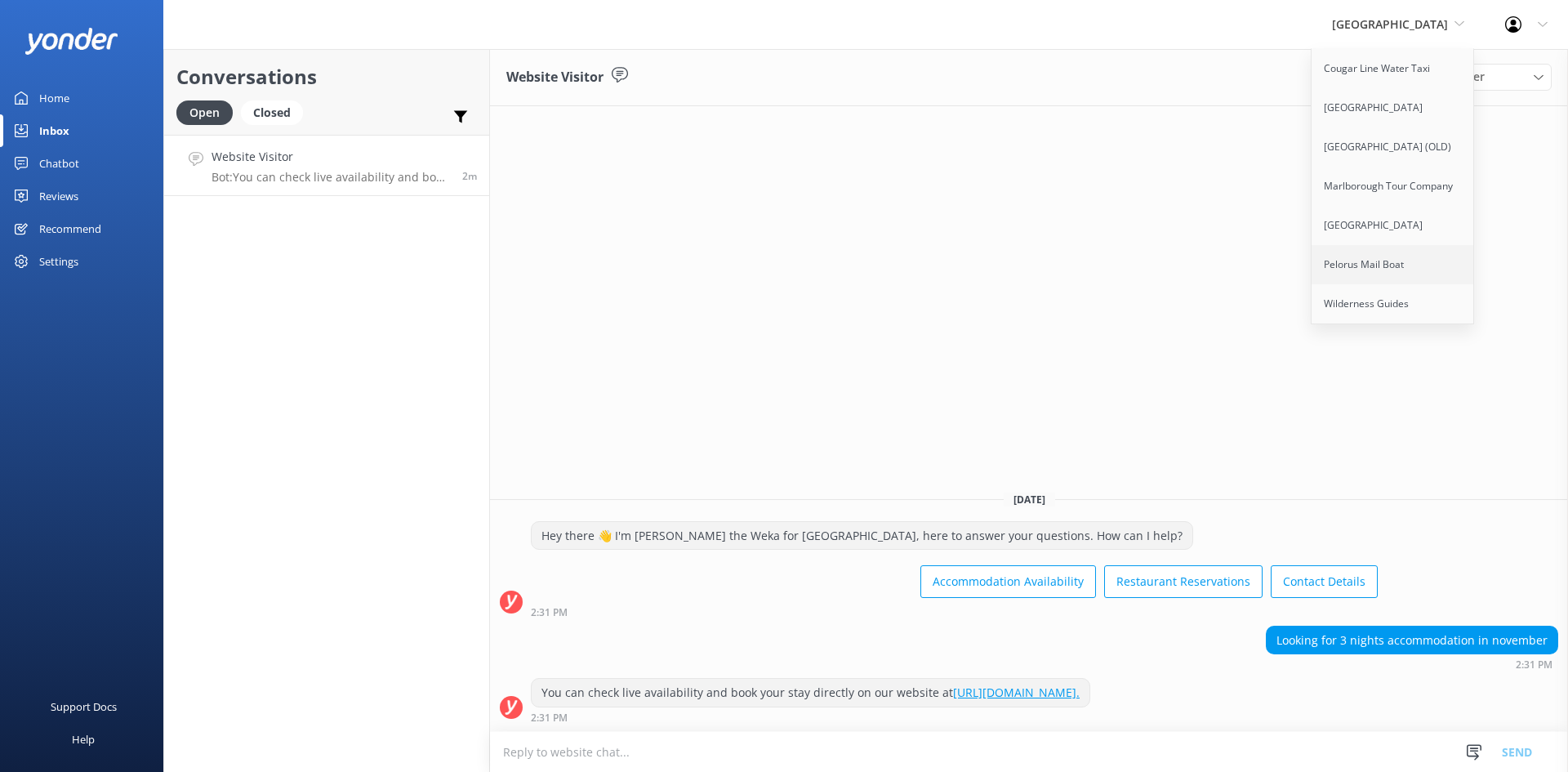
click at [1430, 271] on link "Pelorus Mail Boat" at bounding box center [1394, 264] width 164 height 39
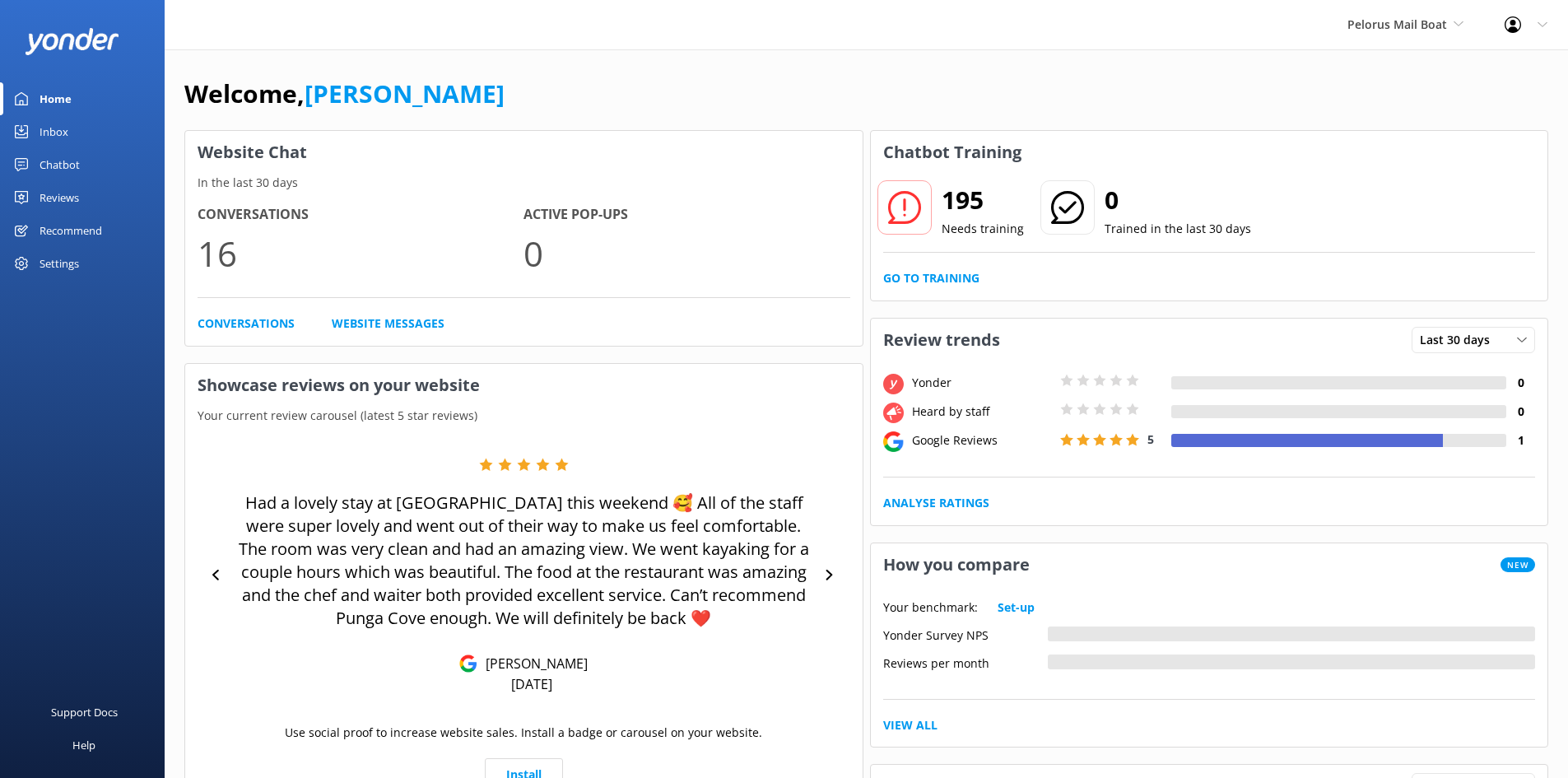
click at [59, 134] on div "Inbox" at bounding box center [54, 132] width 29 height 33
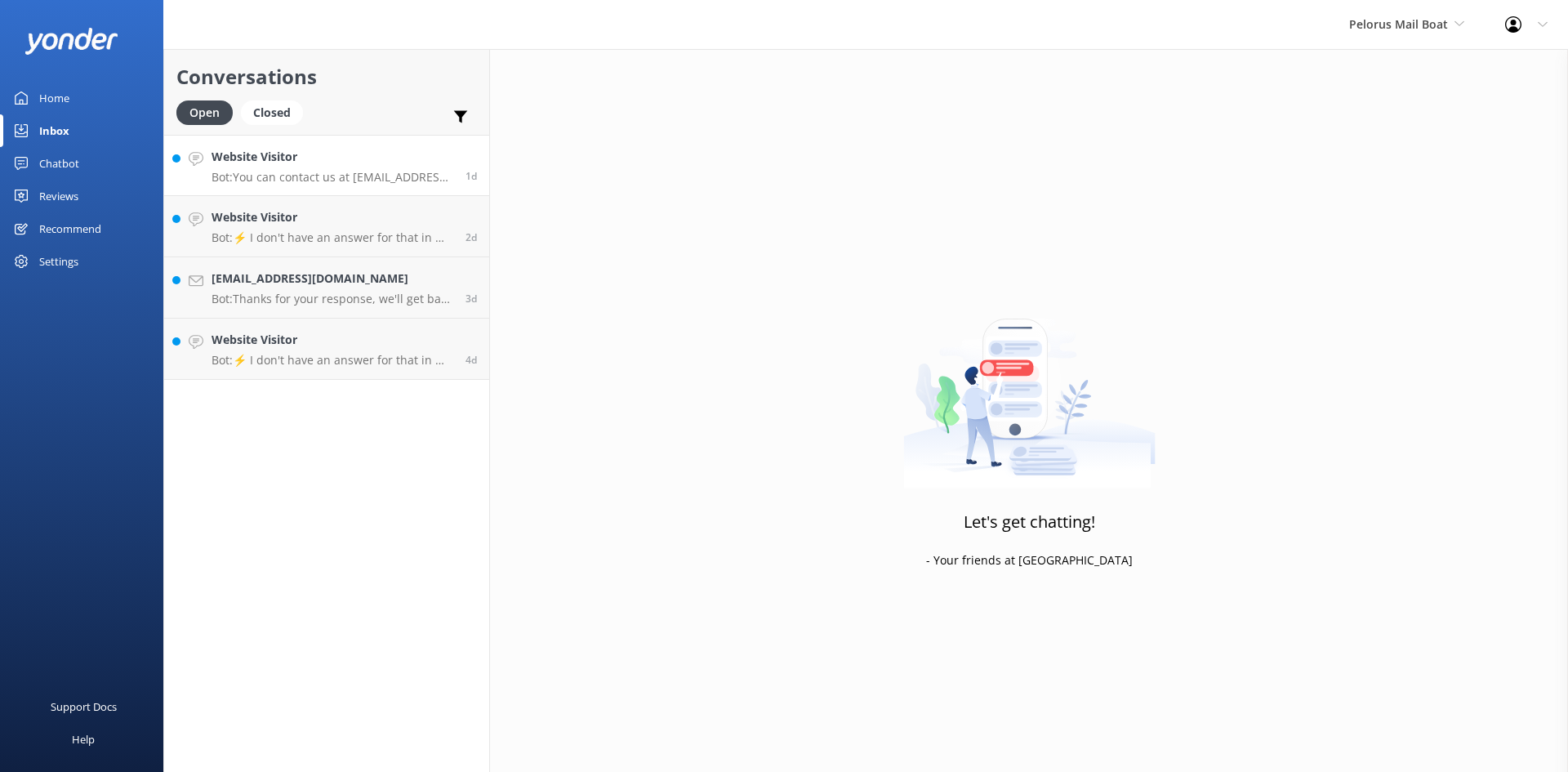
click at [388, 179] on p "Bot: You can contact us at [EMAIL_ADDRESS][DOMAIN_NAME]." at bounding box center [331, 178] width 241 height 15
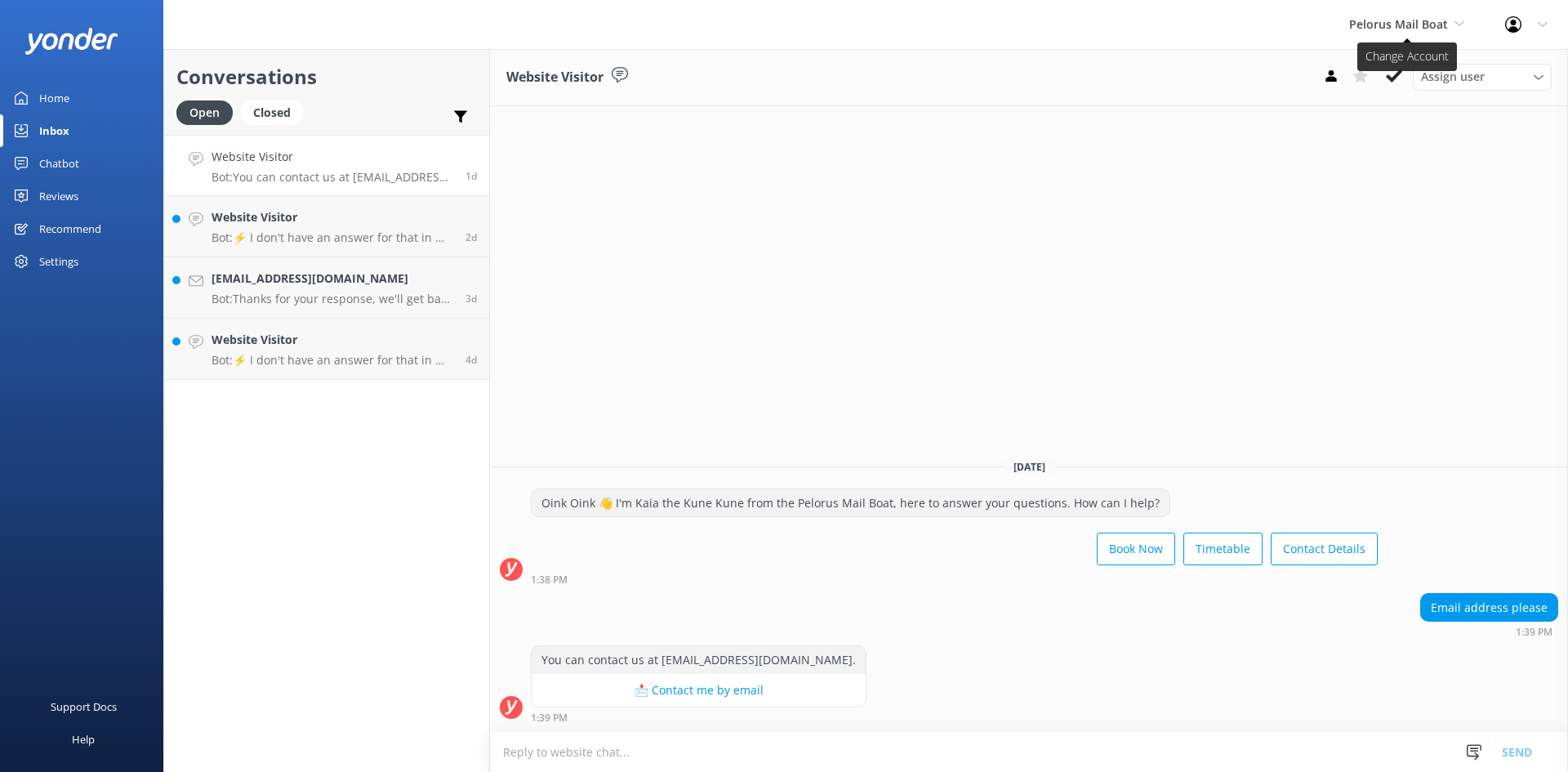
click at [1425, 20] on span "Pelorus Mail Boat" at bounding box center [1398, 24] width 99 height 16
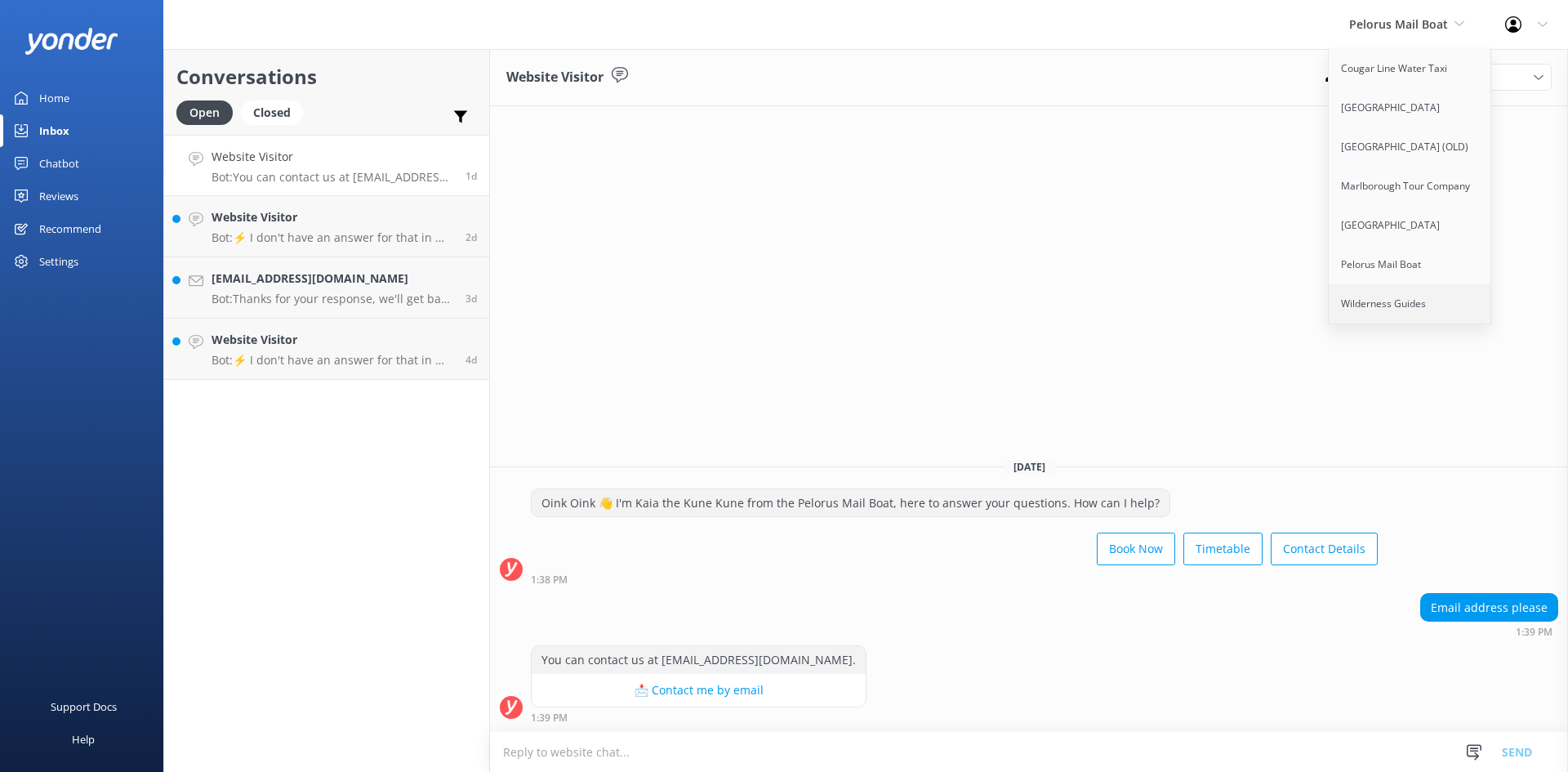
click at [1401, 305] on link "Wilderness Guides" at bounding box center [1410, 304] width 164 height 39
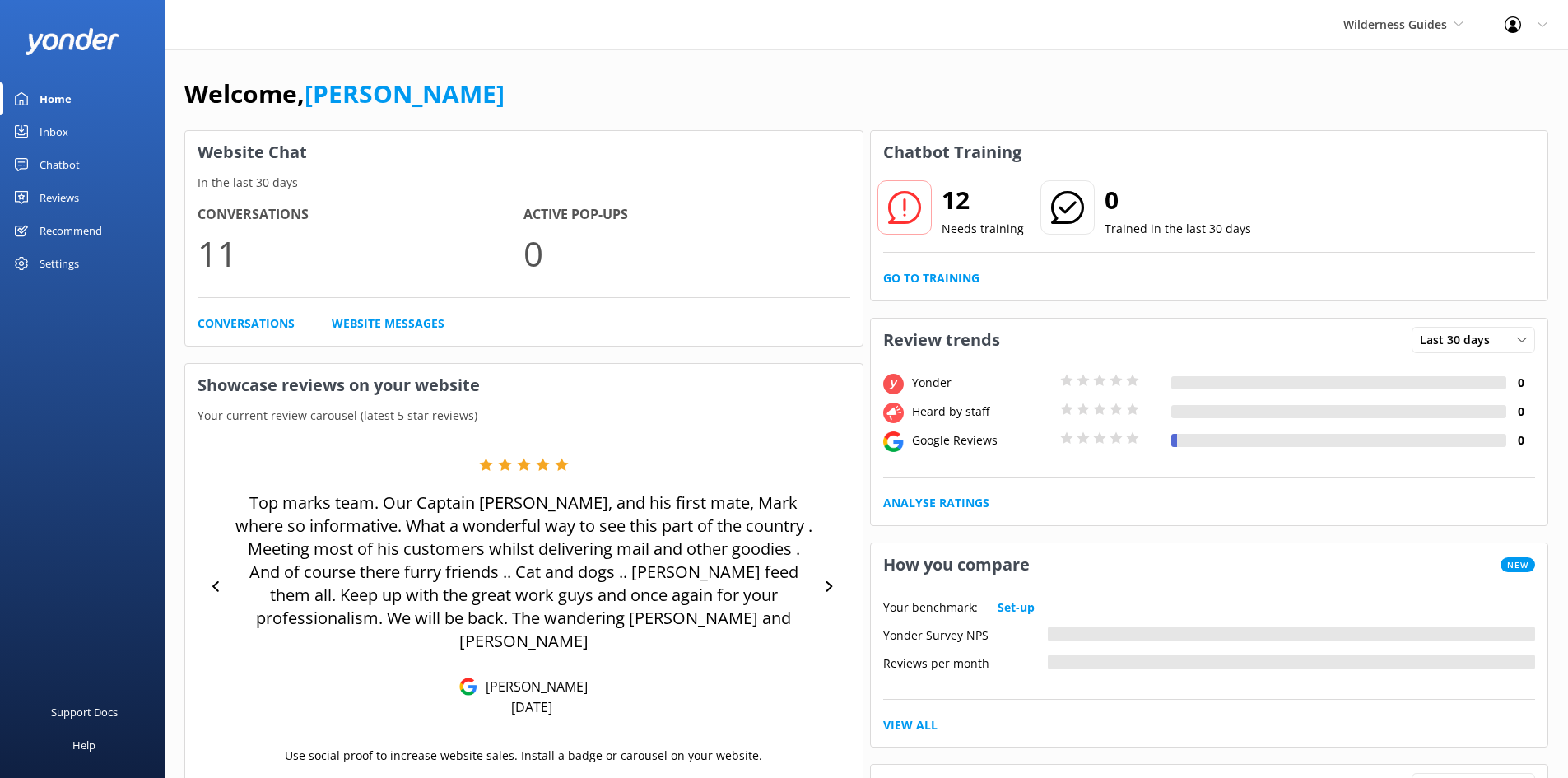
click at [54, 139] on div "Inbox" at bounding box center [54, 132] width 29 height 33
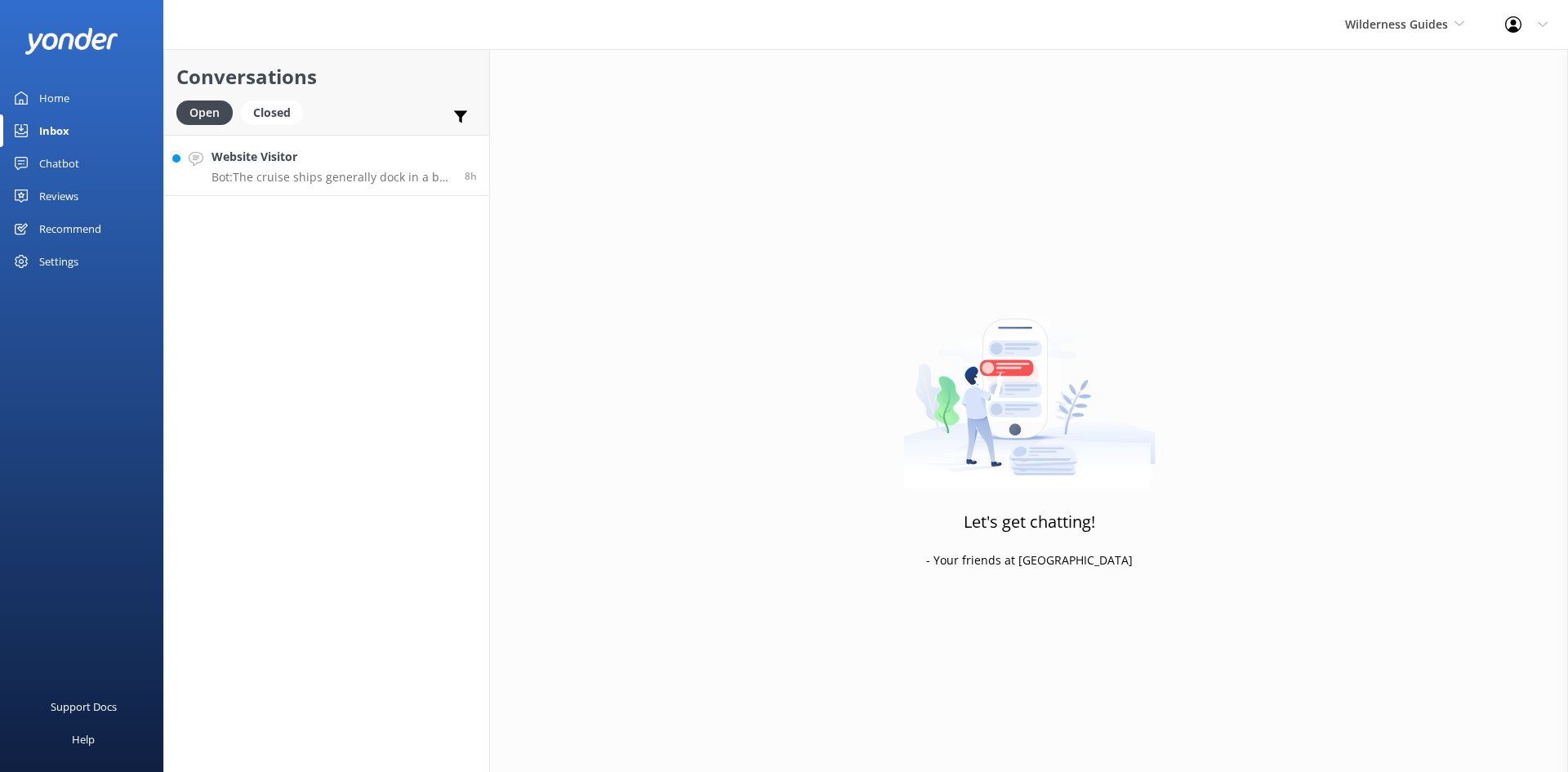
click at [312, 190] on link "Website Visitor Bot: The cruise ships generally dock in a bay just outside [GEO…" at bounding box center [327, 165] width 325 height 61
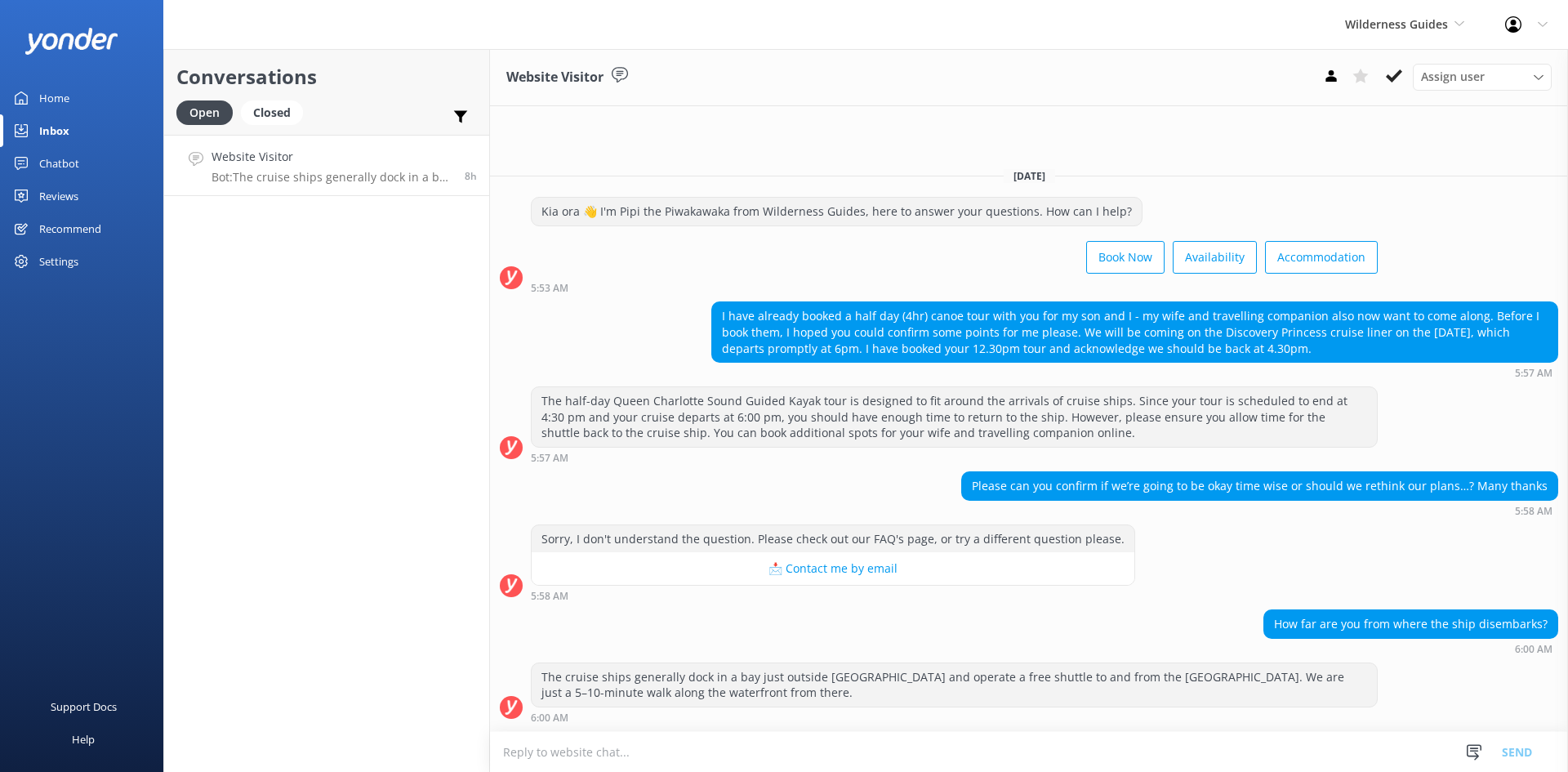
click at [62, 124] on div "Inbox" at bounding box center [54, 131] width 30 height 33
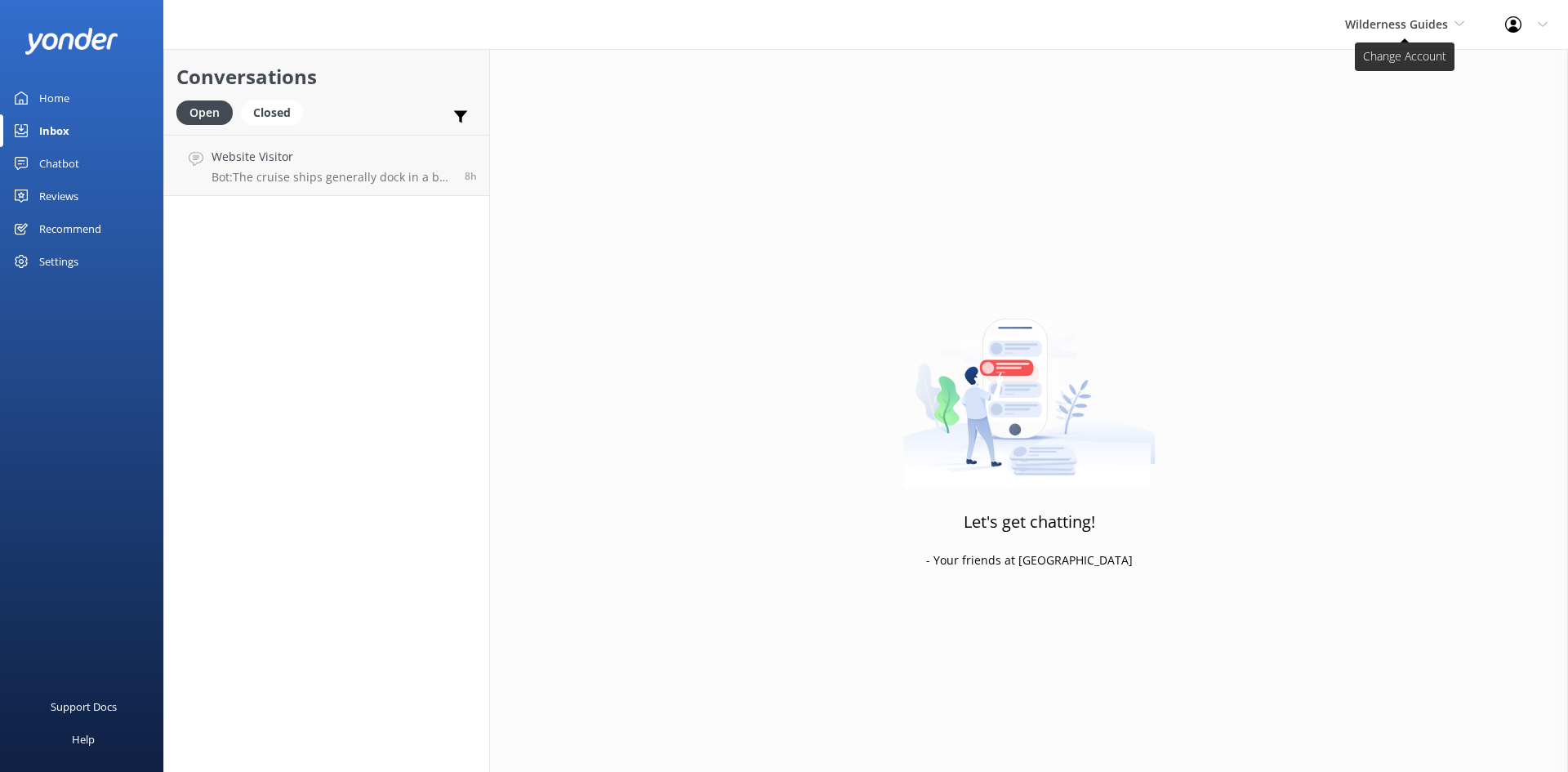
click at [1438, 32] on span "Wilderness Guides" at bounding box center [1404, 25] width 119 height 18
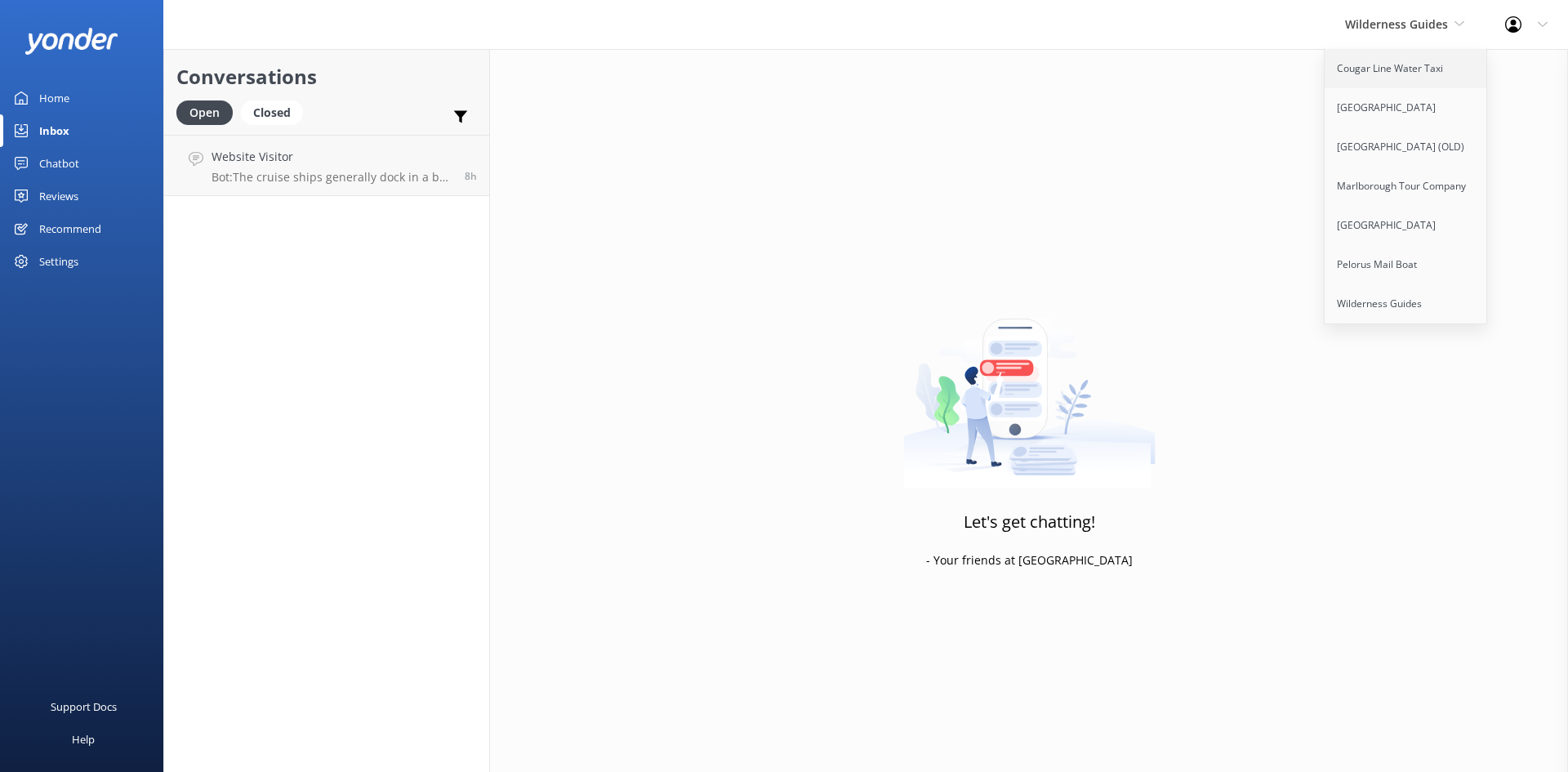
click at [1417, 73] on link "Cougar Line Water Taxi" at bounding box center [1406, 69] width 164 height 39
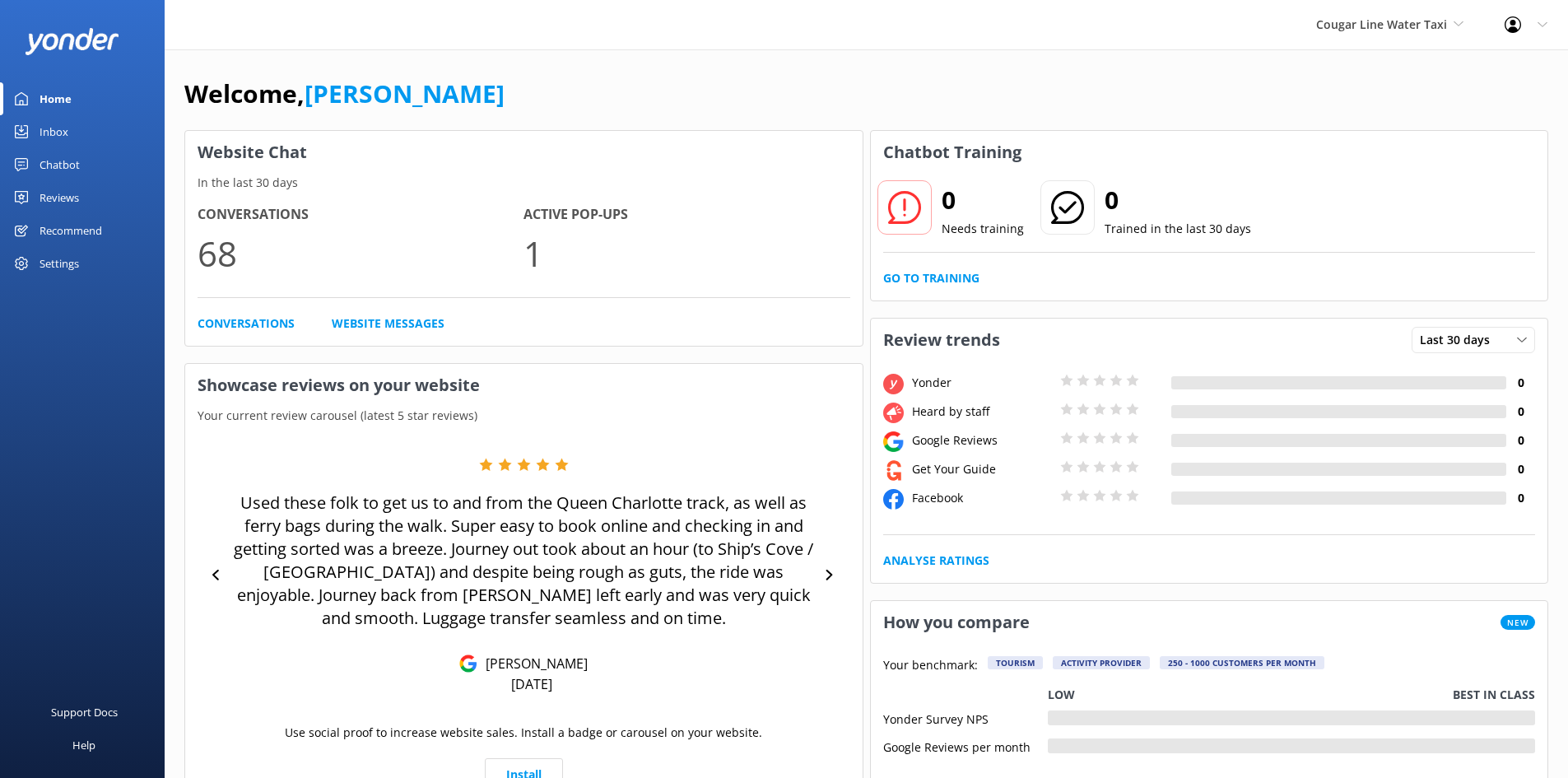
click at [45, 134] on div "Inbox" at bounding box center [54, 132] width 29 height 33
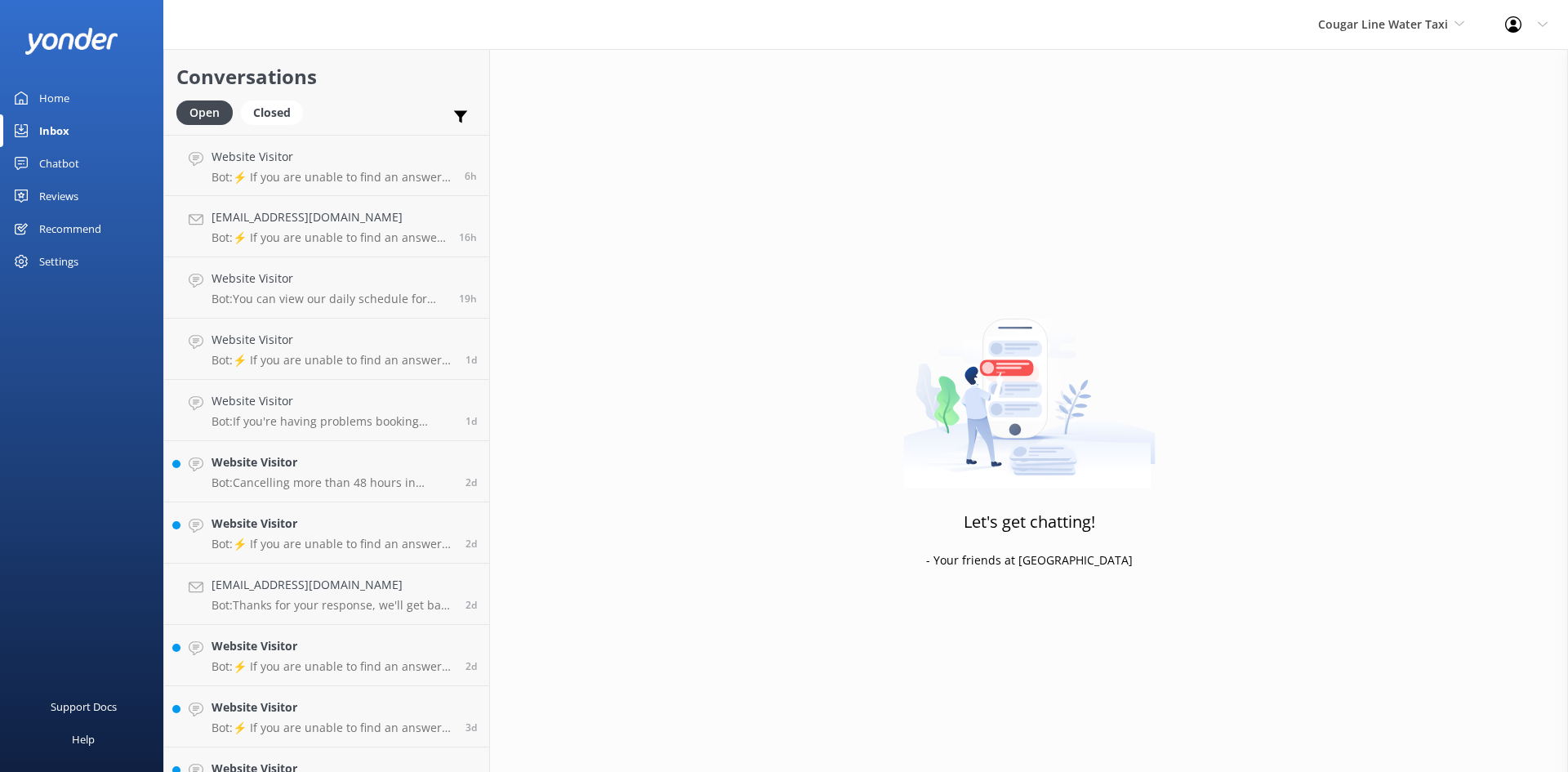
click at [51, 107] on div "Home" at bounding box center [54, 98] width 30 height 33
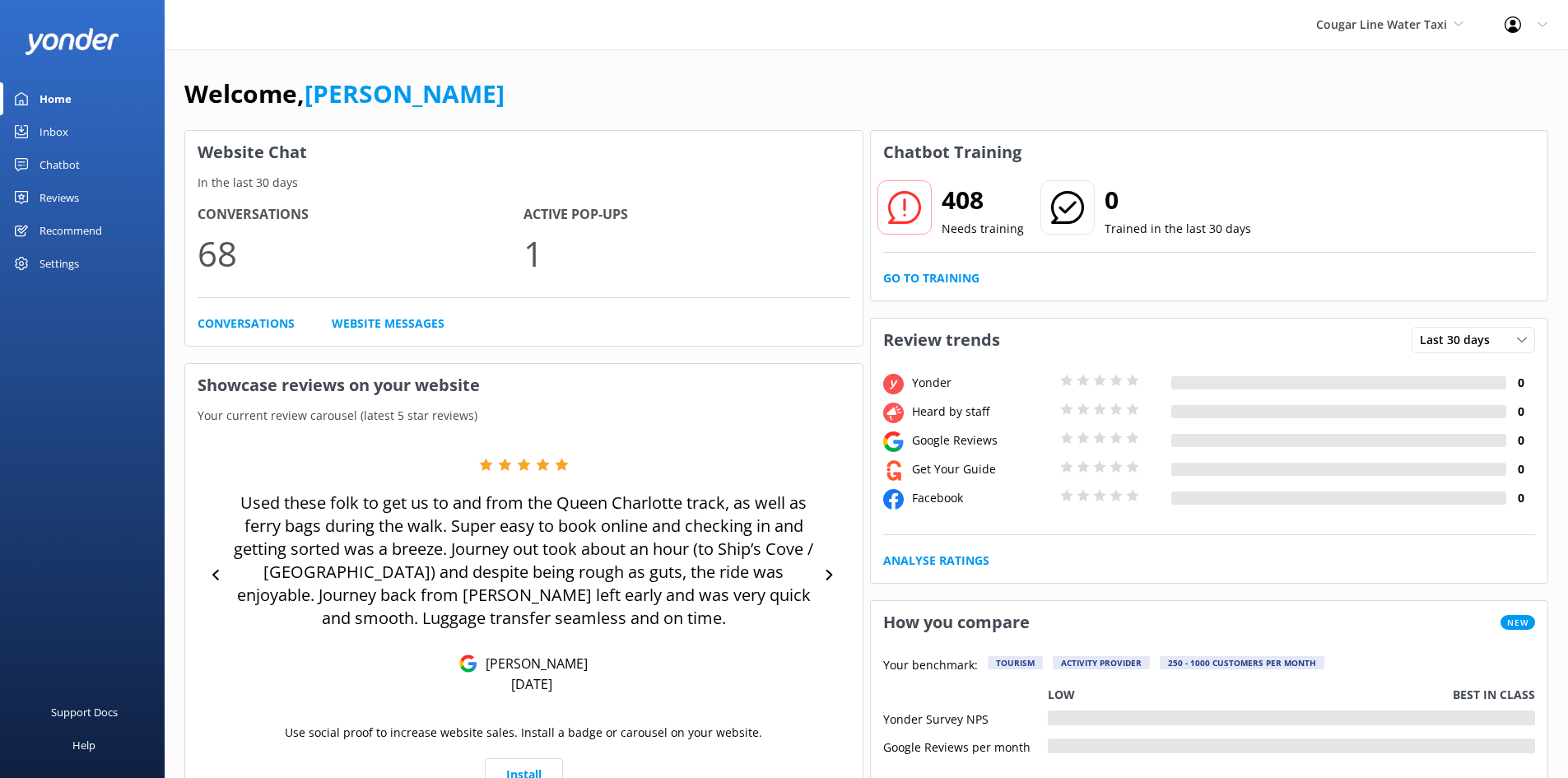
click at [56, 125] on div "Inbox" at bounding box center [54, 132] width 29 height 33
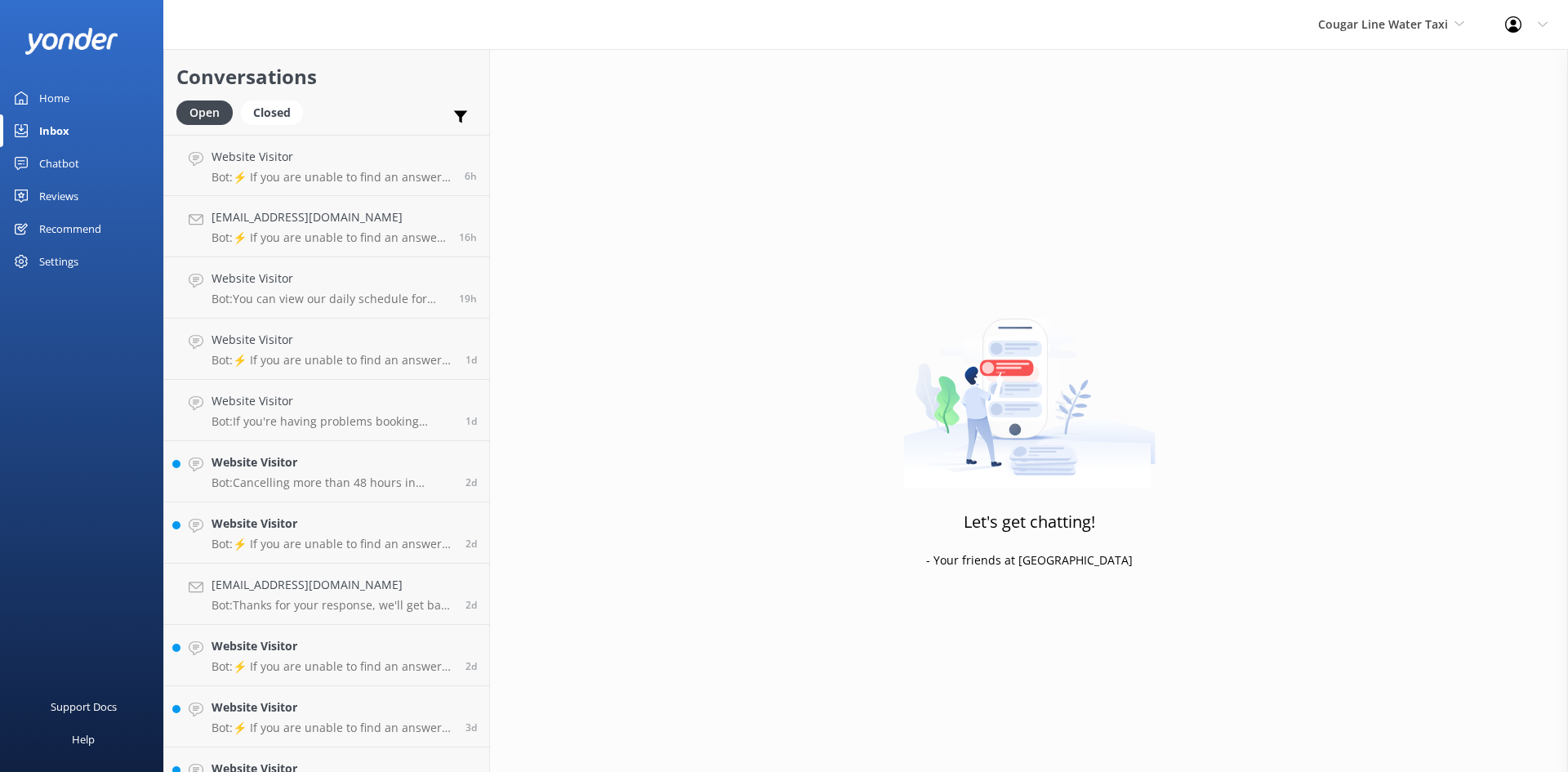
click at [38, 139] on link "Inbox" at bounding box center [82, 131] width 164 height 33
click at [51, 109] on div "Home" at bounding box center [54, 98] width 30 height 33
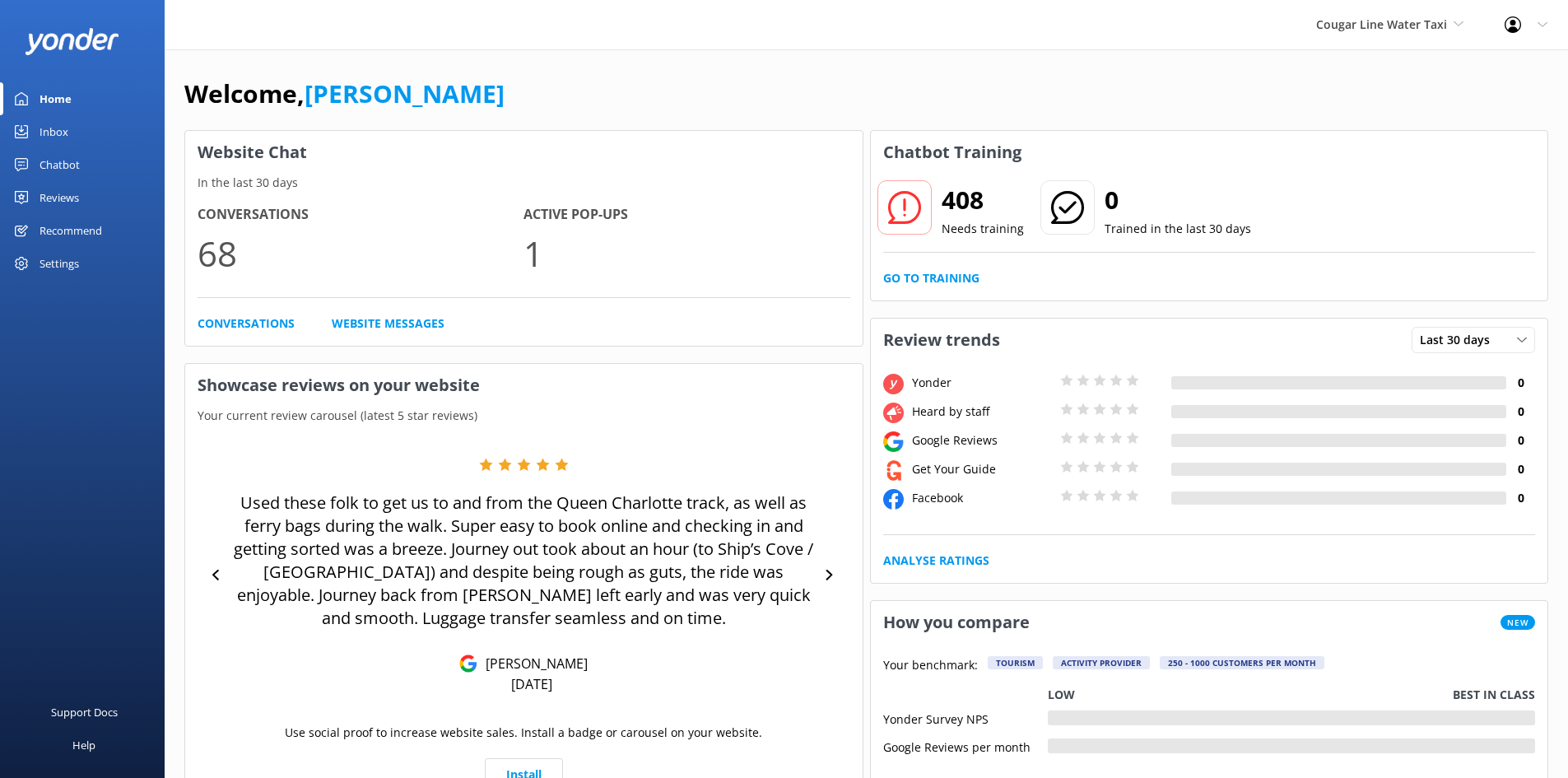
click at [58, 141] on div "Inbox" at bounding box center [54, 132] width 29 height 33
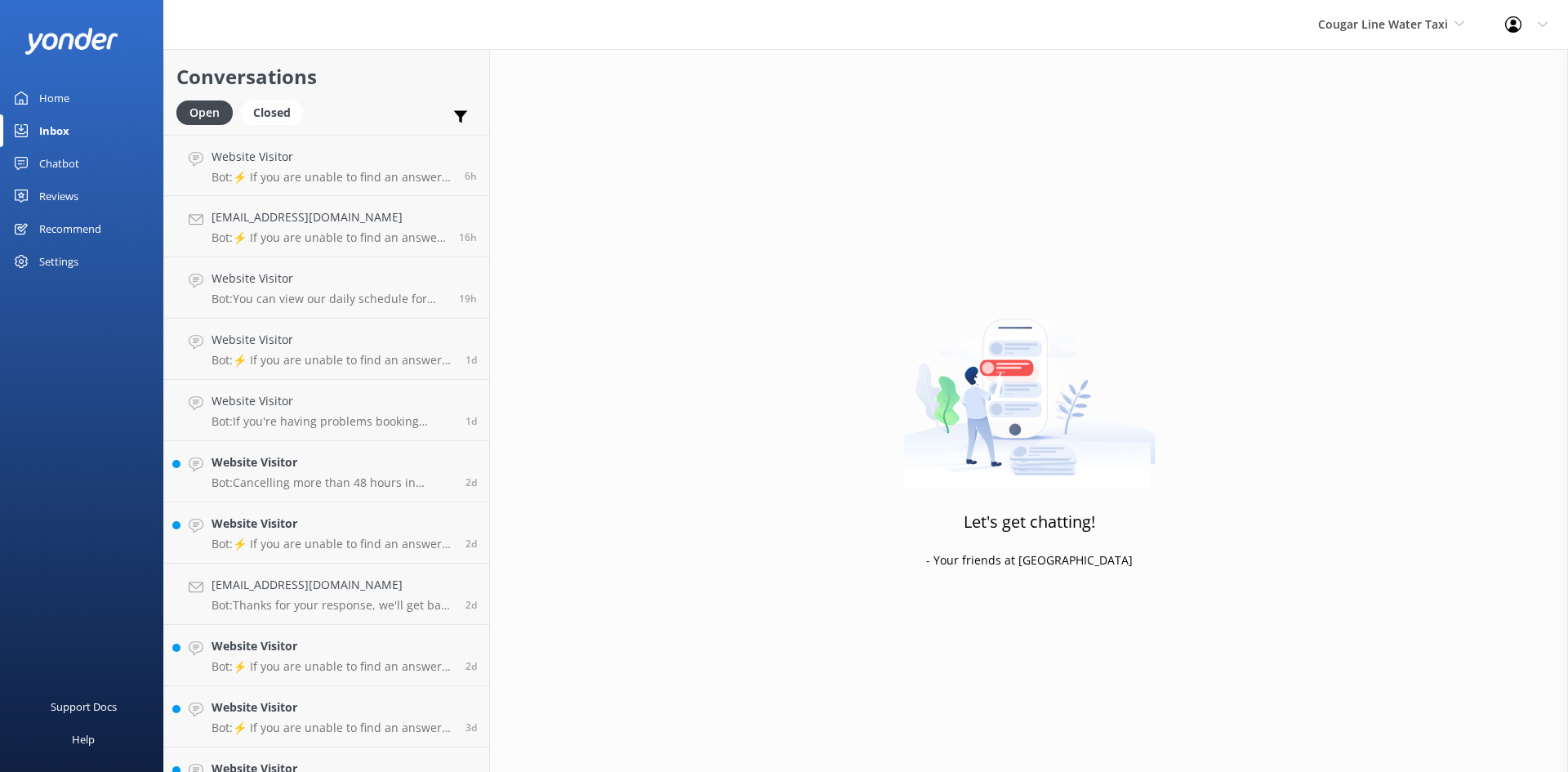
click at [66, 132] on div "Inbox" at bounding box center [54, 131] width 30 height 33
click at [1202, 641] on div "Let's get chatting! - Your friends at Yonder" at bounding box center [1029, 435] width 1078 height 772
click at [61, 127] on div "Inbox" at bounding box center [54, 131] width 30 height 33
click at [66, 130] on div "Inbox" at bounding box center [54, 131] width 30 height 33
